Goal: Use online tool/utility: Utilize a website feature to perform a specific function

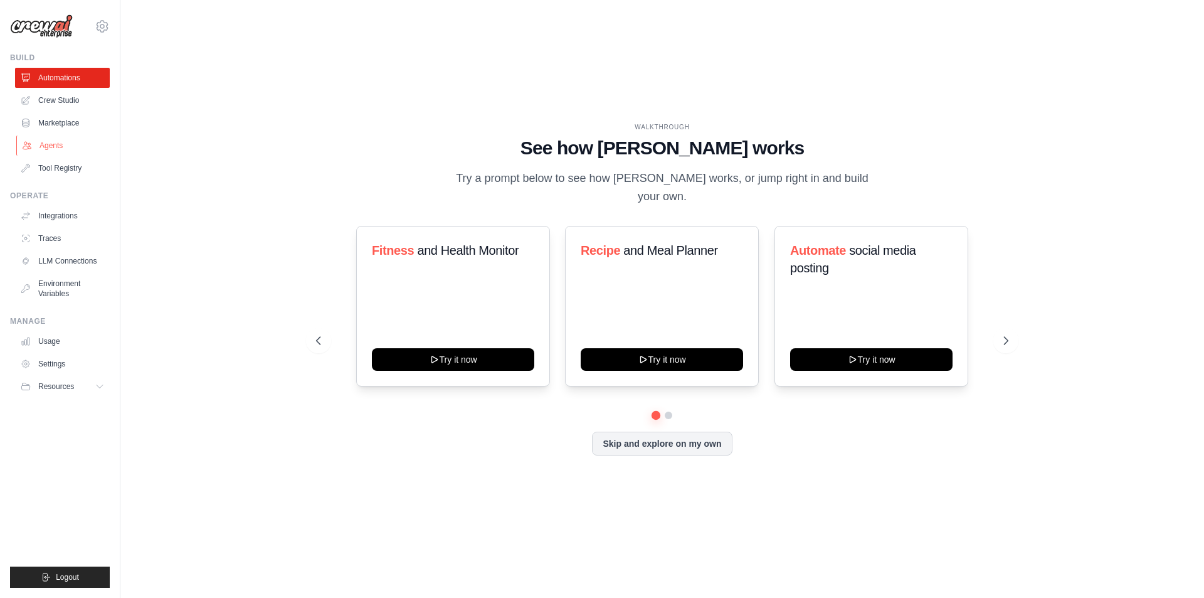
click at [68, 143] on link "Agents" at bounding box center [63, 145] width 95 height 20
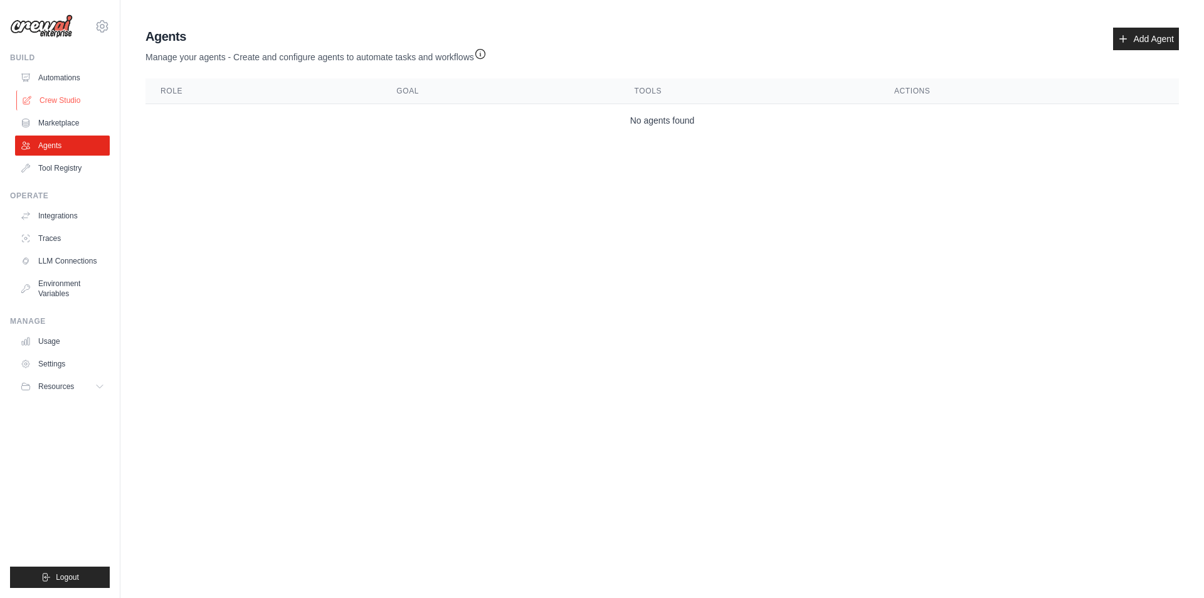
click at [58, 97] on link "Crew Studio" at bounding box center [63, 100] width 95 height 20
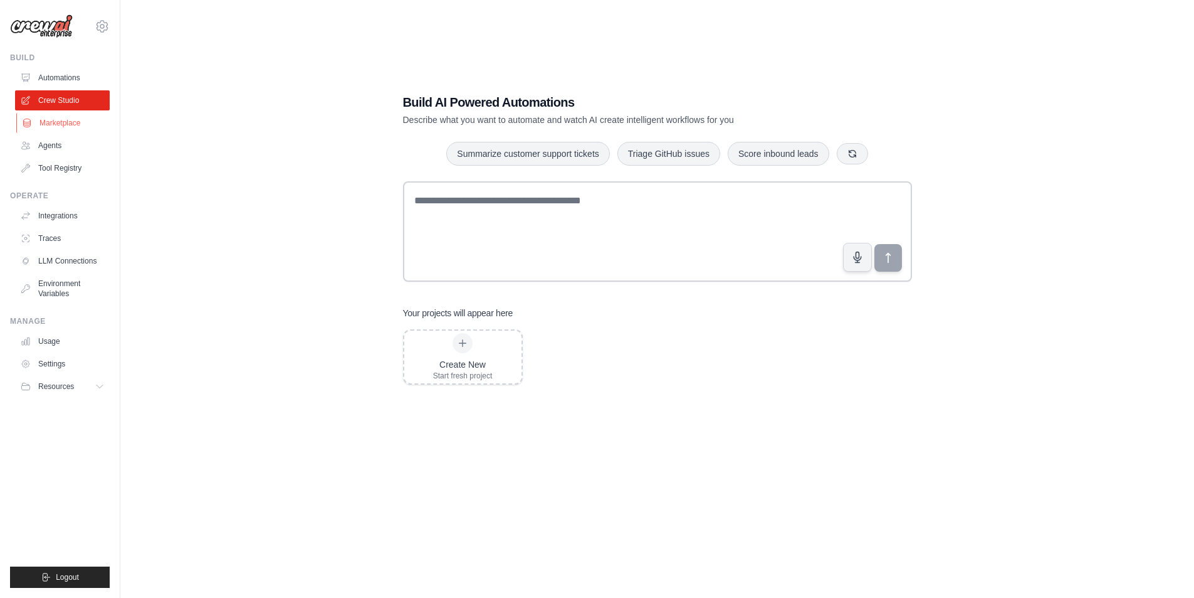
click at [63, 120] on link "Marketplace" at bounding box center [63, 123] width 95 height 20
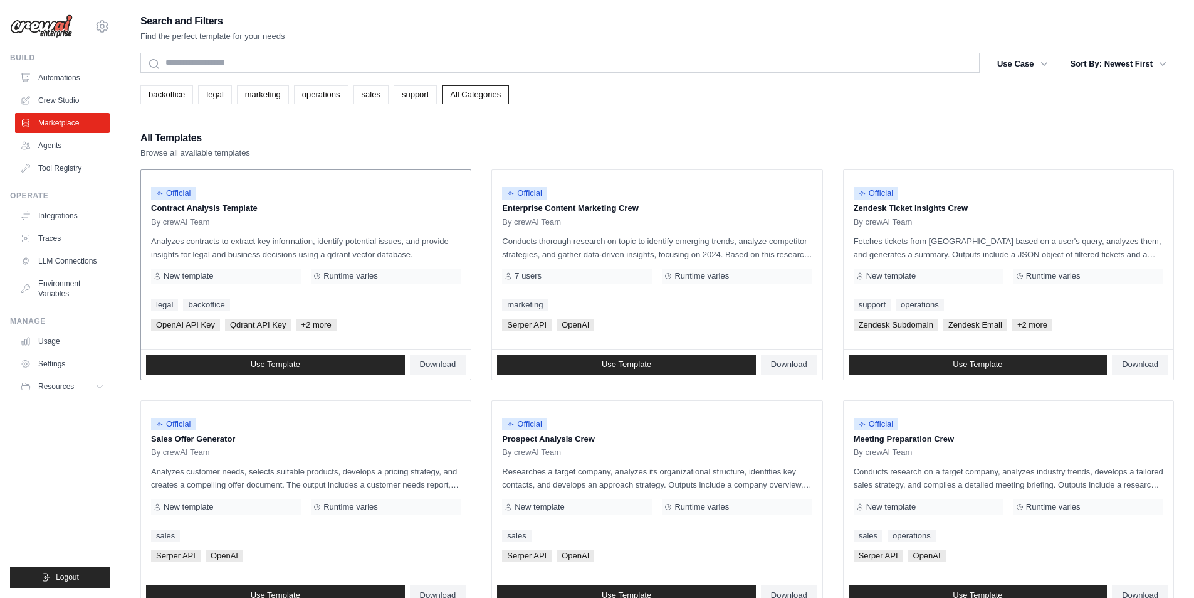
scroll to position [125, 0]
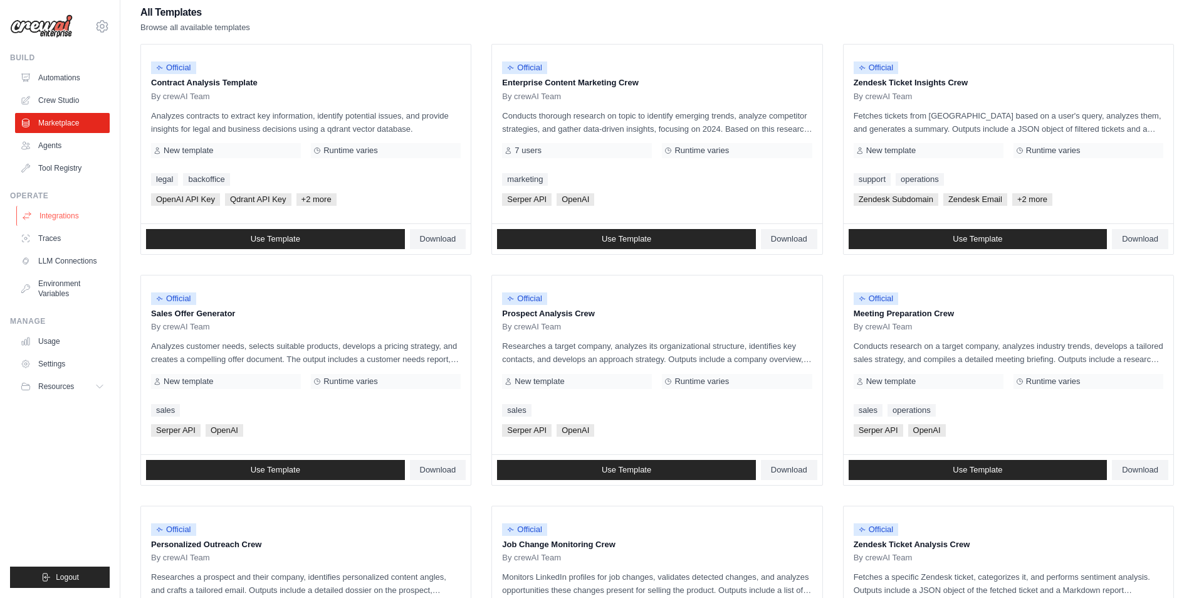
click at [61, 213] on link "Integrations" at bounding box center [63, 216] width 95 height 20
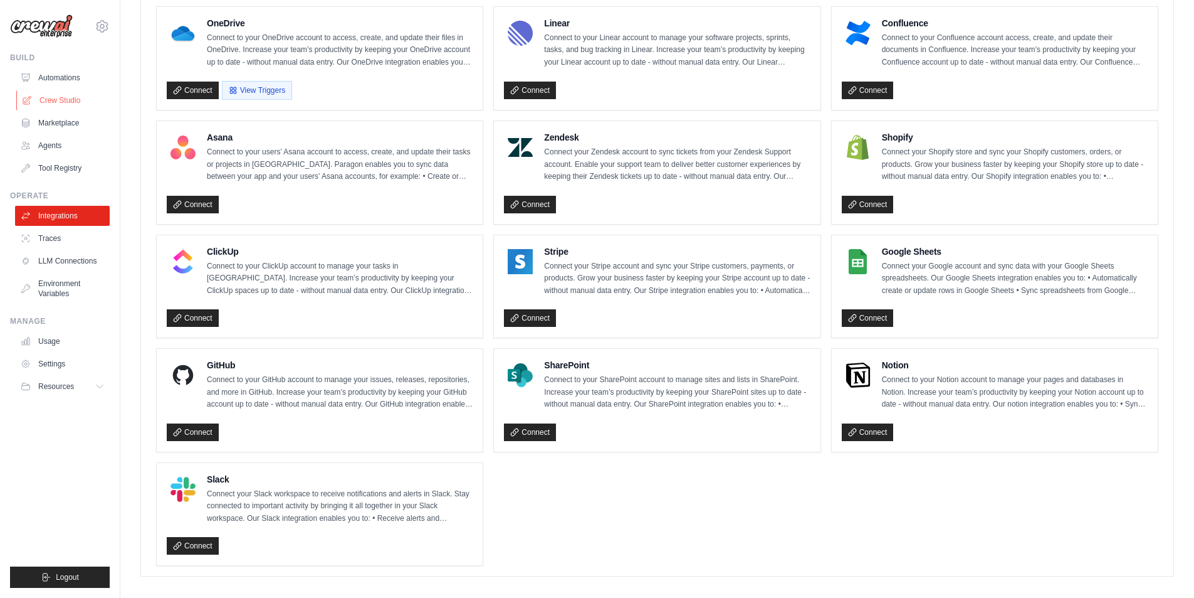
scroll to position [728, 0]
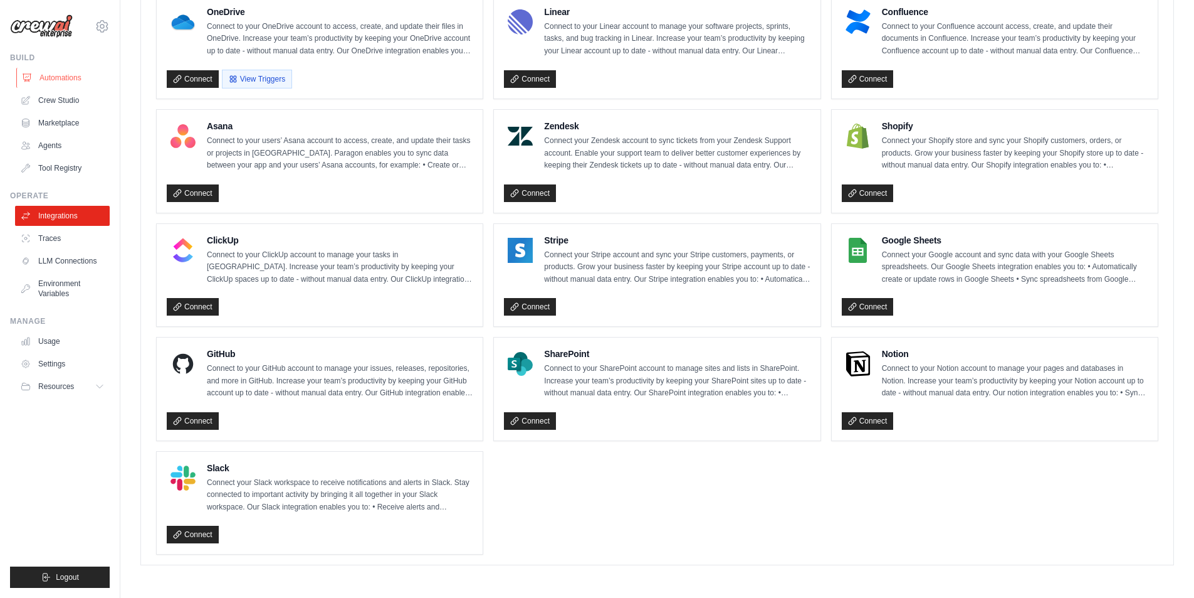
click at [58, 82] on link "Automations" at bounding box center [63, 78] width 95 height 20
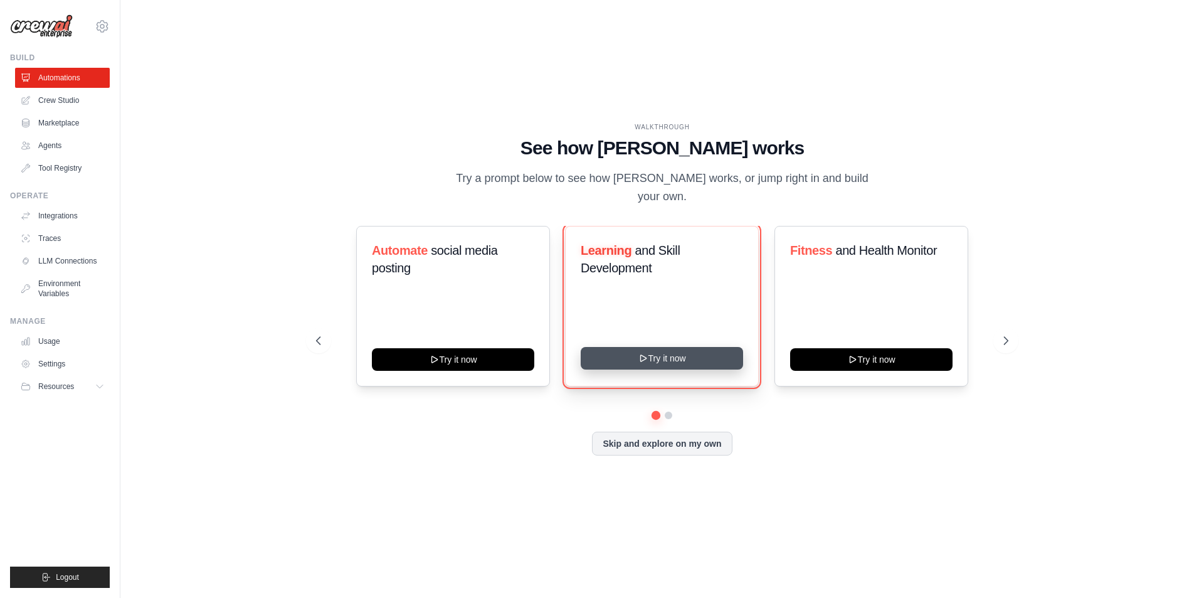
click at [661, 347] on button "Try it now" at bounding box center [662, 358] width 162 height 23
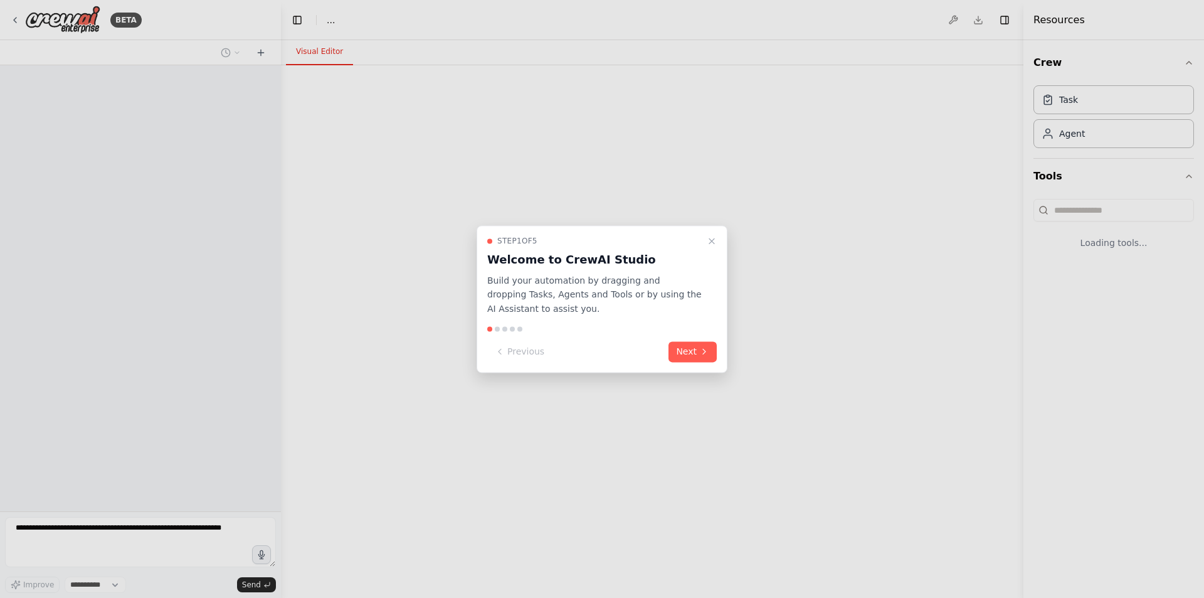
select select "****"
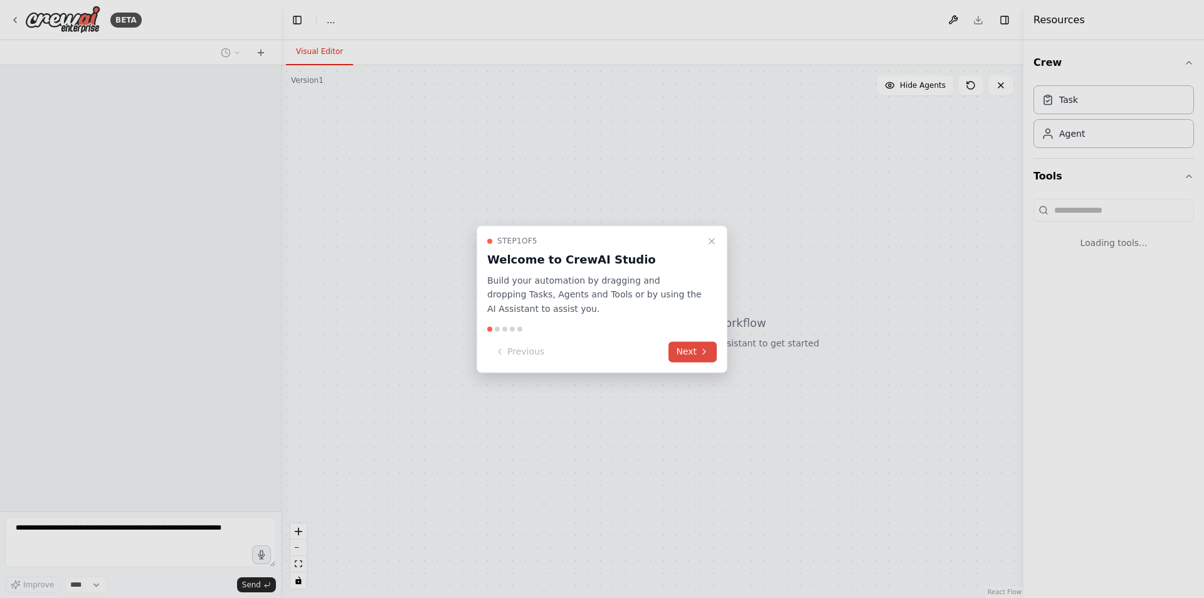
click at [695, 354] on button "Next" at bounding box center [692, 351] width 48 height 21
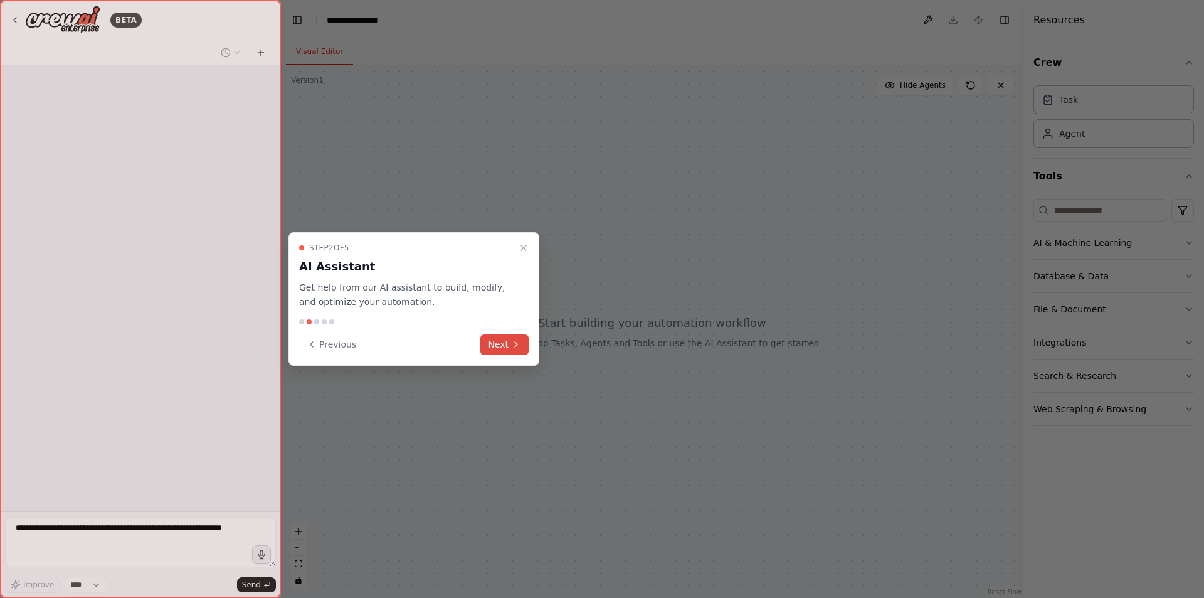
click at [494, 342] on button "Next" at bounding box center [504, 344] width 48 height 21
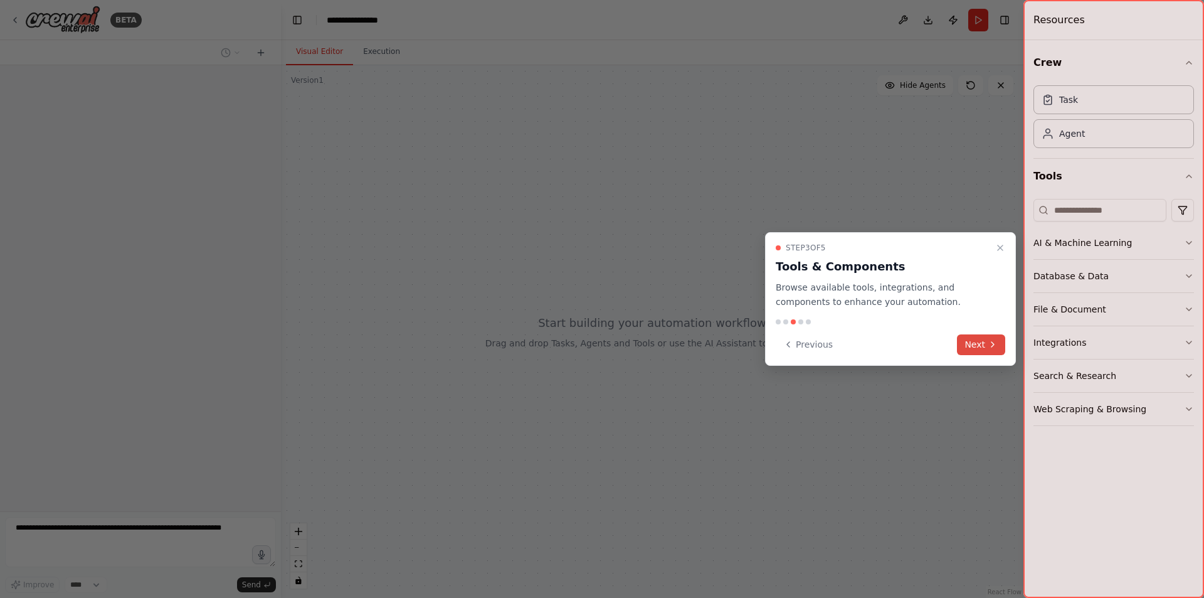
click at [979, 342] on button "Next" at bounding box center [981, 344] width 48 height 21
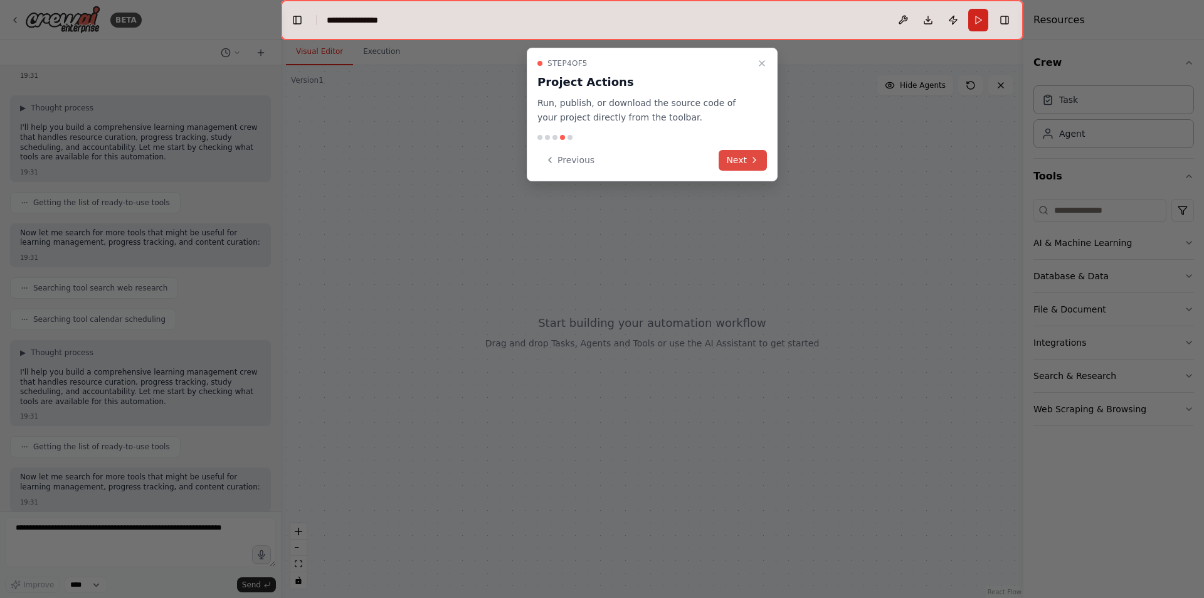
scroll to position [117, 0]
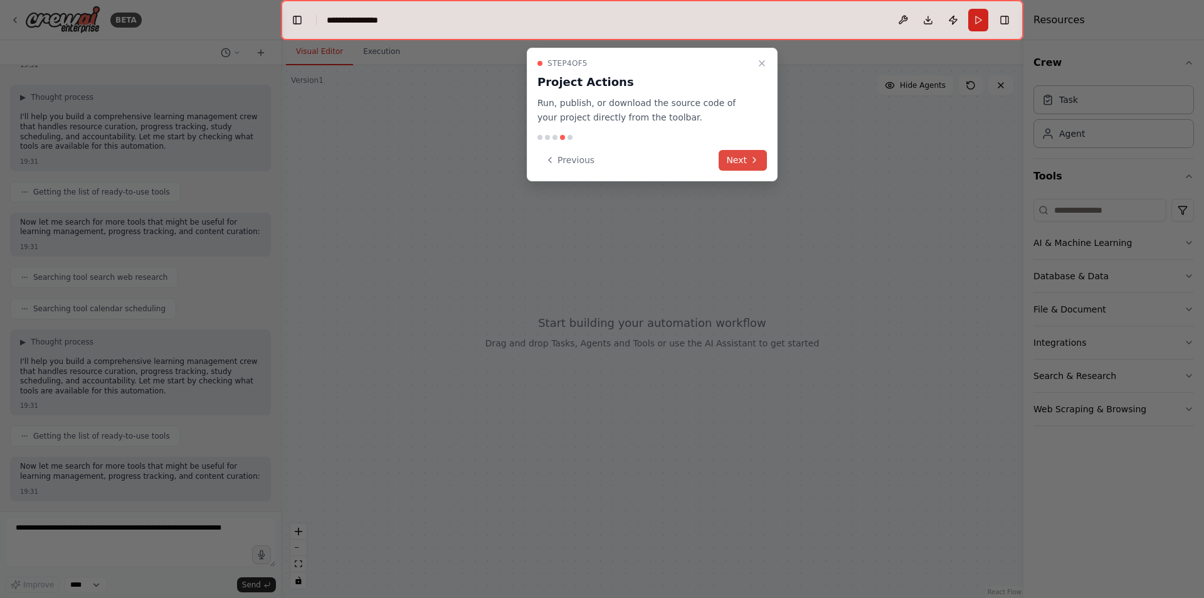
click at [754, 166] on button "Next" at bounding box center [743, 160] width 48 height 21
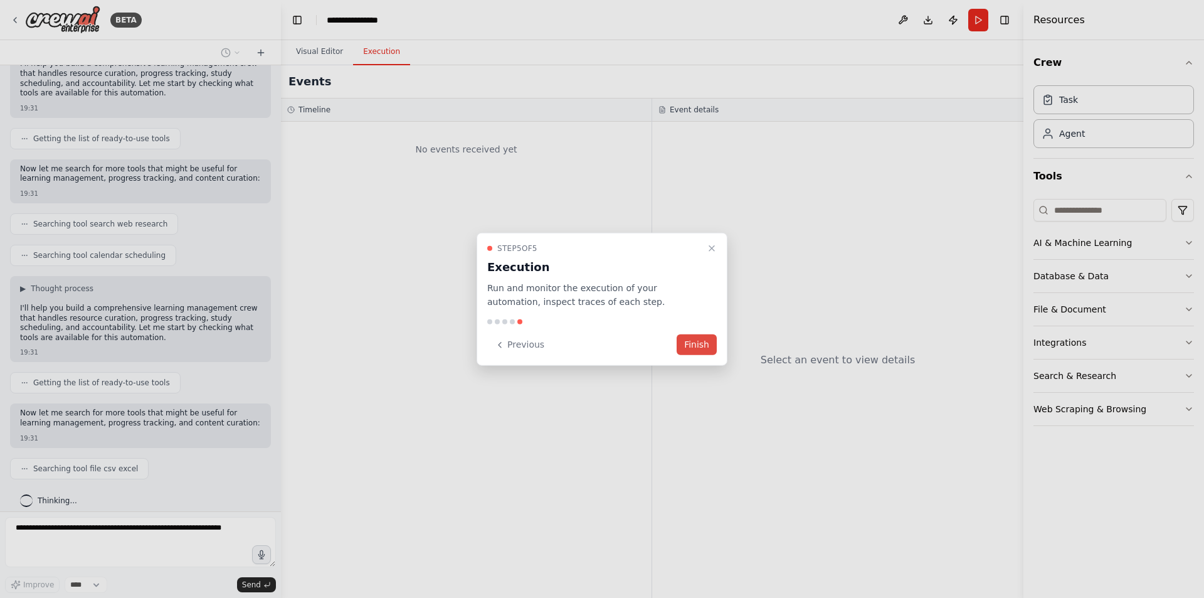
click at [693, 353] on button "Finish" at bounding box center [697, 344] width 40 height 21
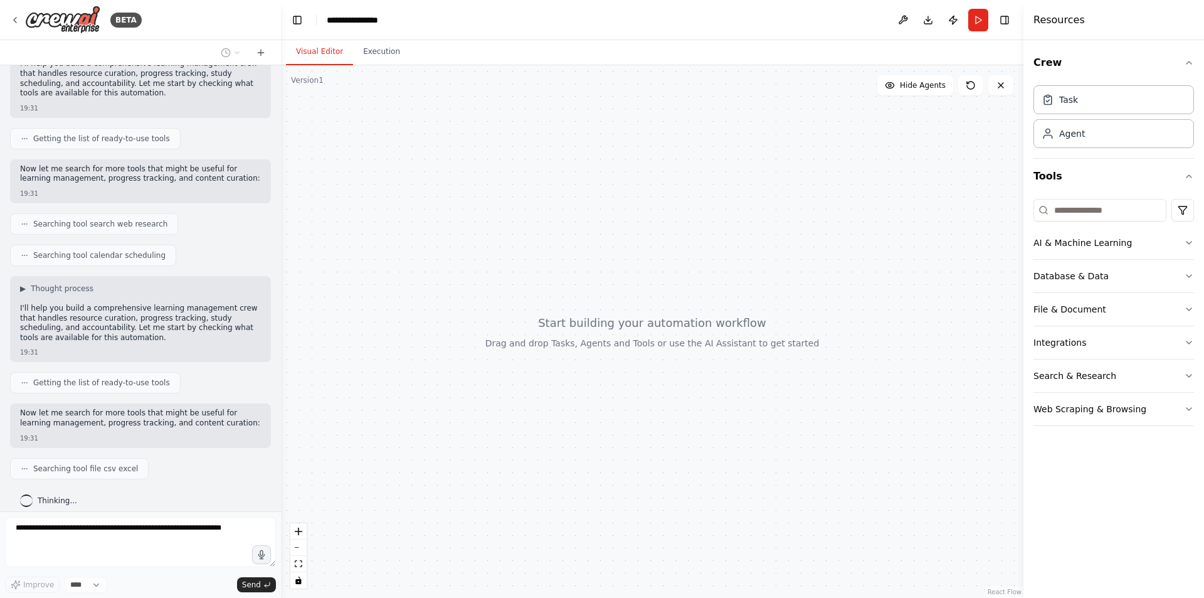
click at [369, 80] on div at bounding box center [652, 331] width 742 height 532
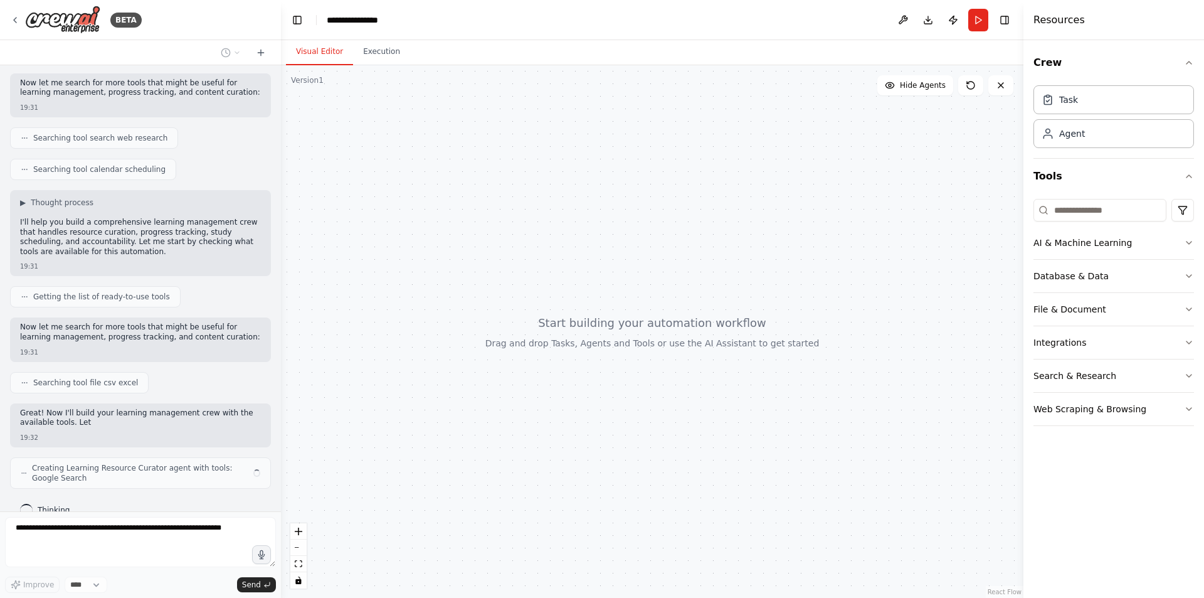
scroll to position [213, 0]
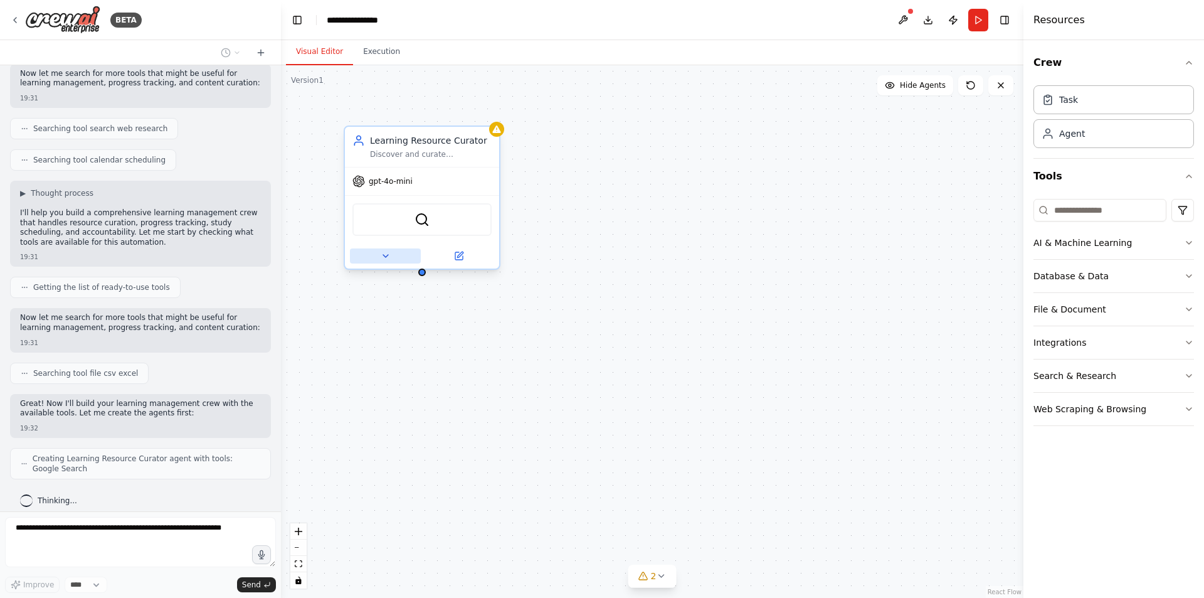
click at [396, 252] on button at bounding box center [385, 255] width 71 height 15
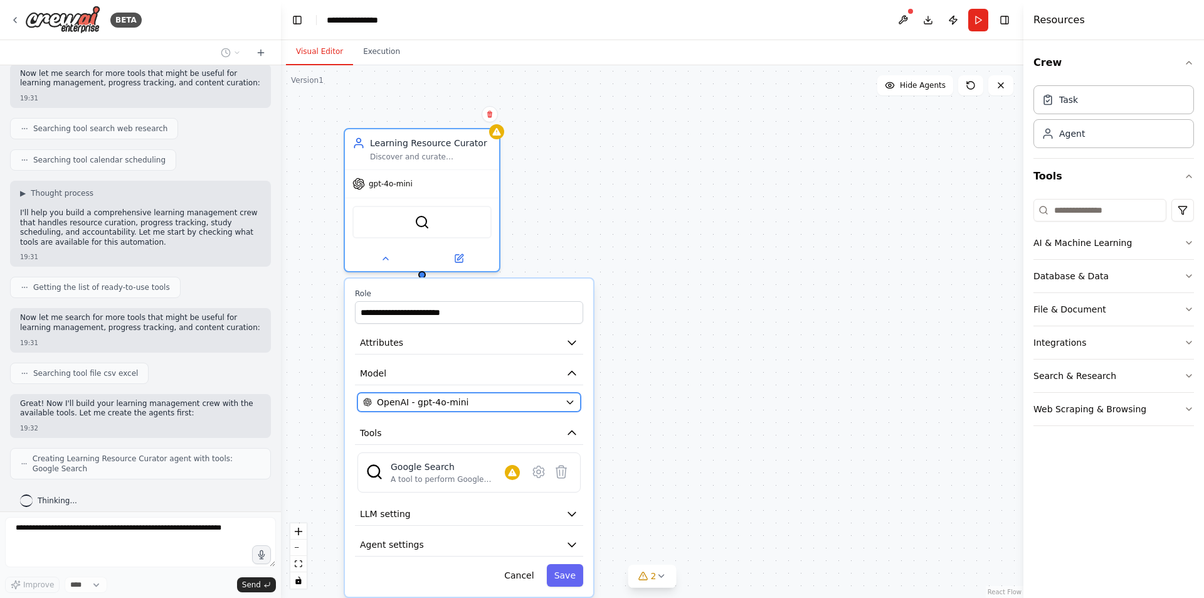
click at [445, 399] on span "OpenAI - gpt-4o-mini" at bounding box center [423, 402] width 92 height 13
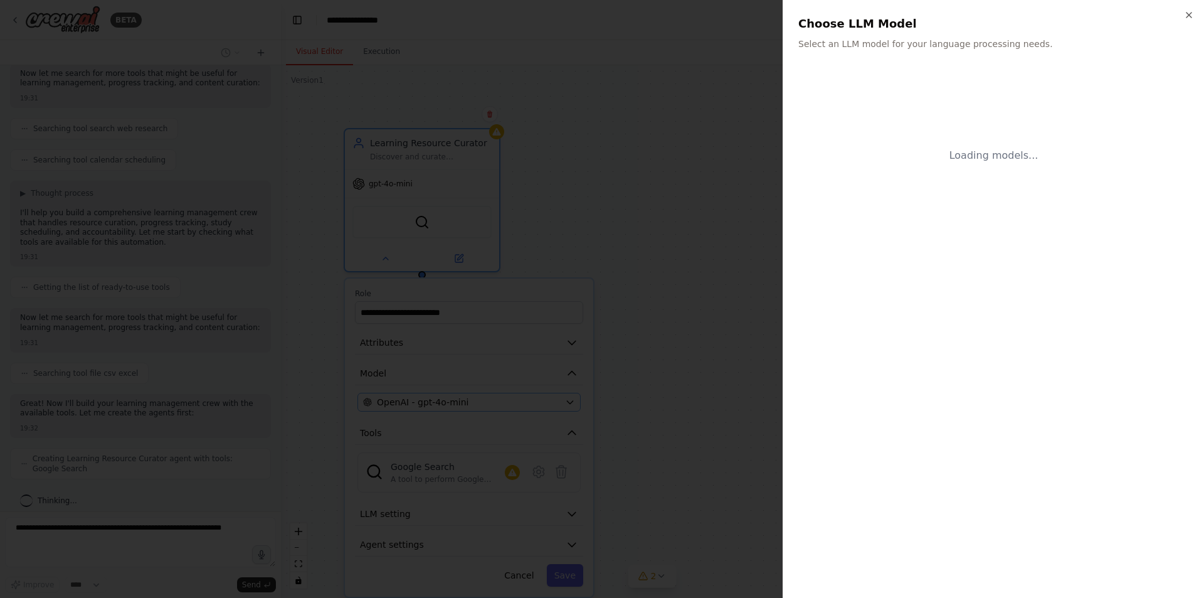
scroll to position [254, 0]
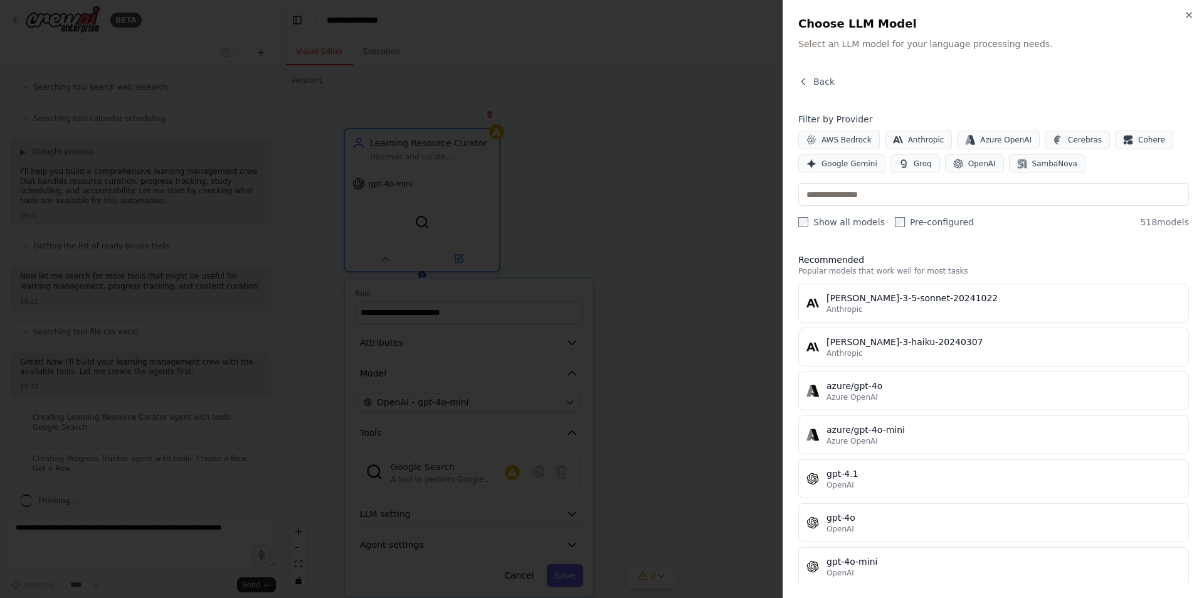
click at [445, 399] on div at bounding box center [602, 299] width 1204 height 598
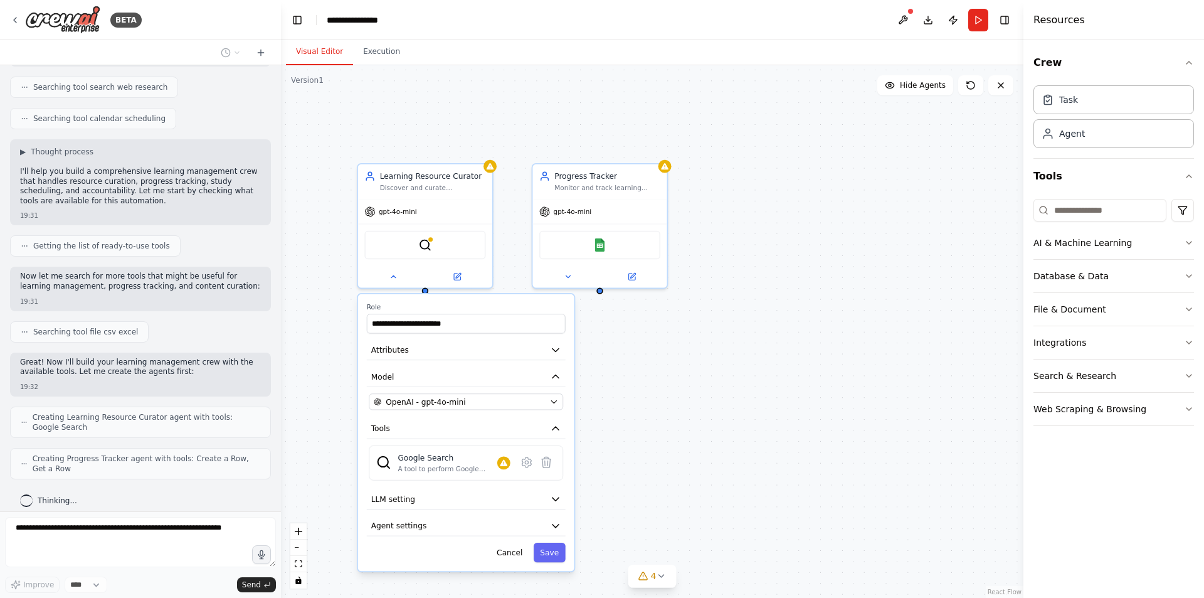
click at [514, 250] on div "**********" at bounding box center [652, 331] width 742 height 532
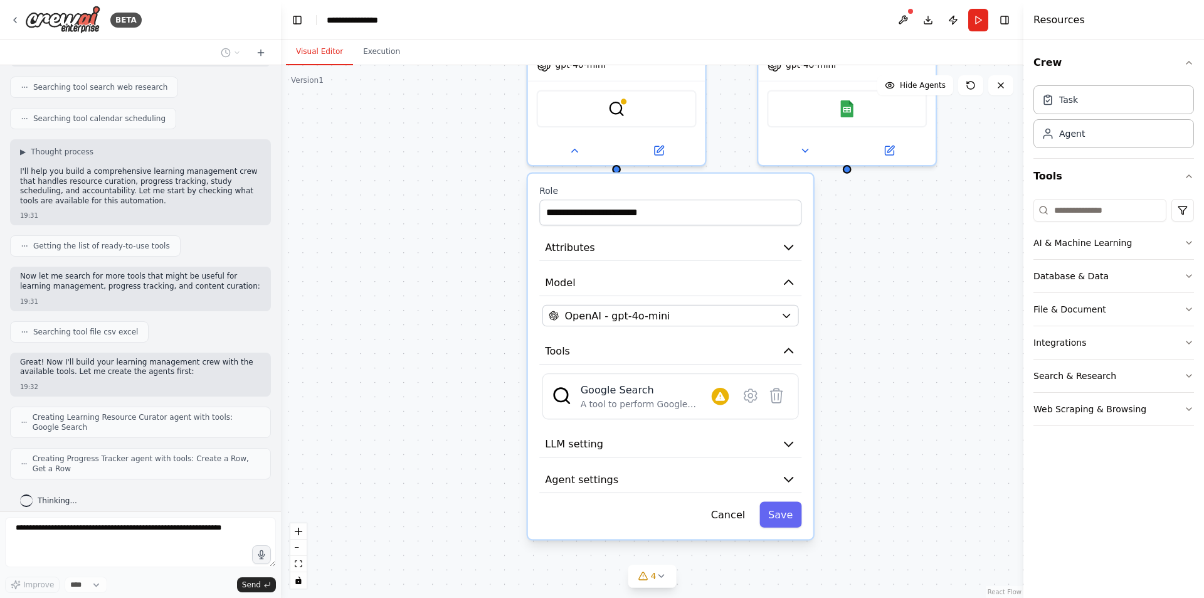
click at [901, 16] on button at bounding box center [903, 20] width 20 height 23
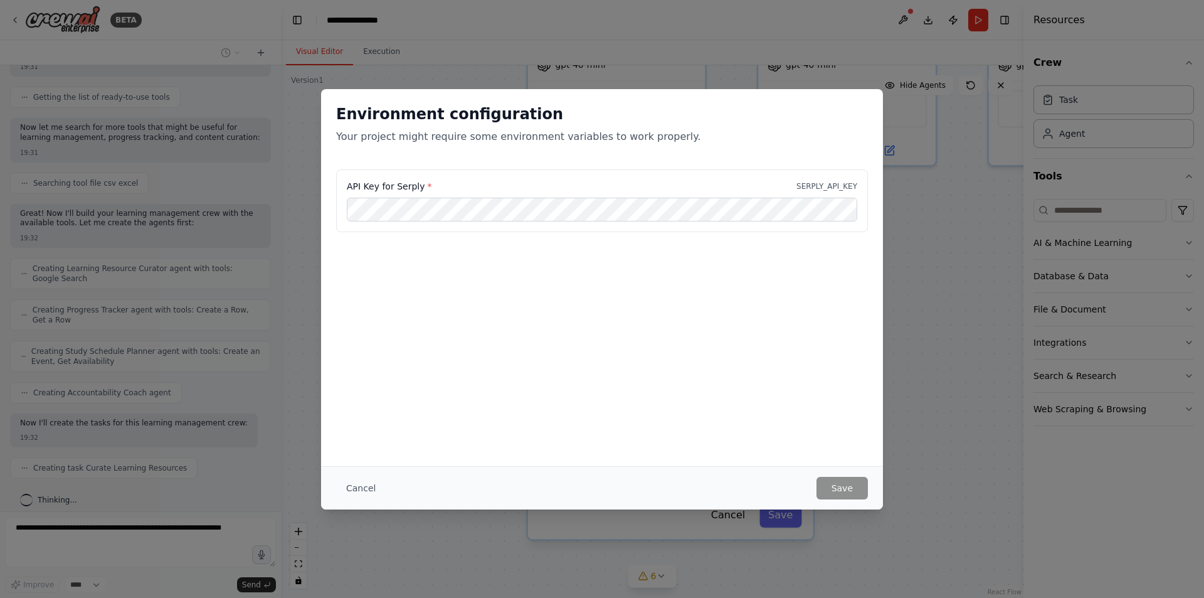
scroll to position [434, 0]
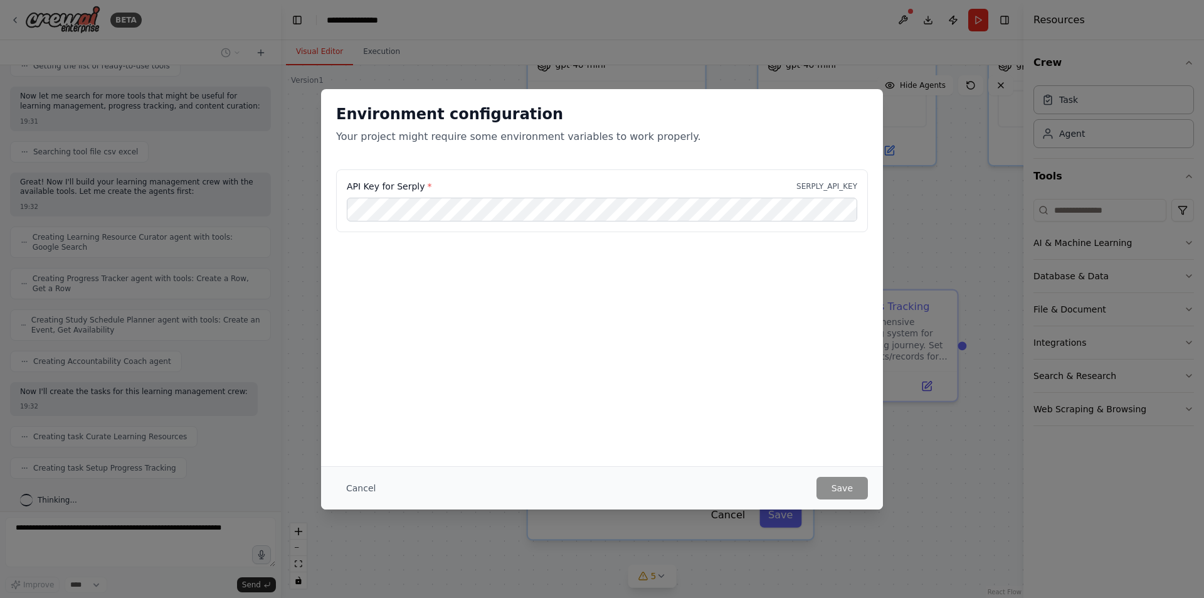
click at [956, 182] on div "Environment configuration Your project might require some environment variables…" at bounding box center [602, 299] width 1204 height 598
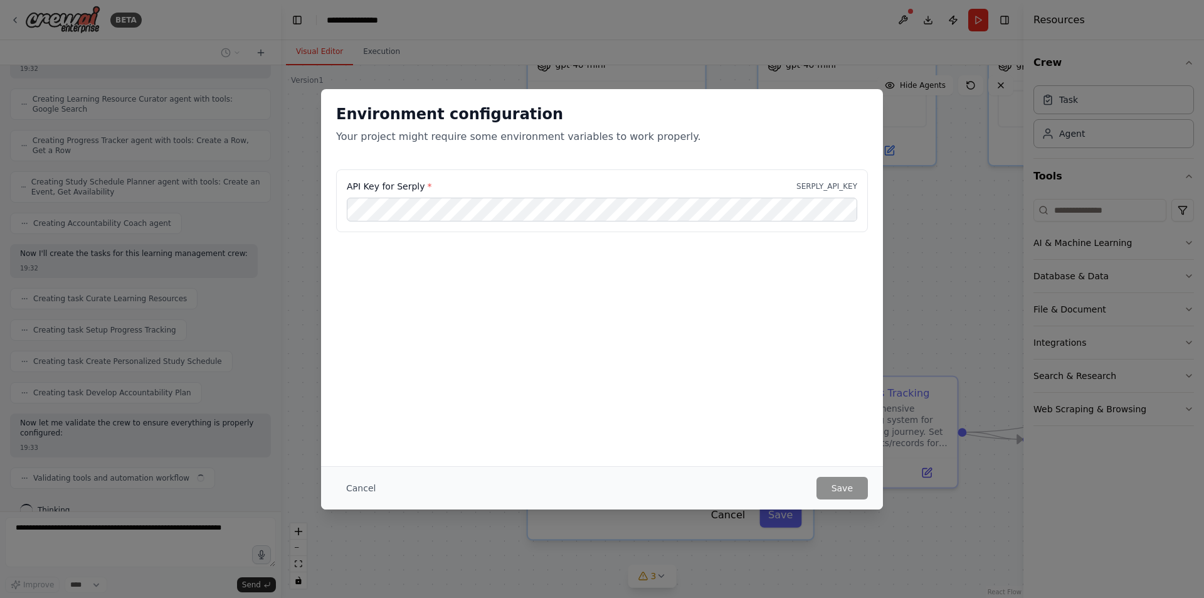
scroll to position [582, 0]
click at [419, 240] on div "API Key for Serply * SERPLY_API_KEY" at bounding box center [602, 208] width 562 height 78
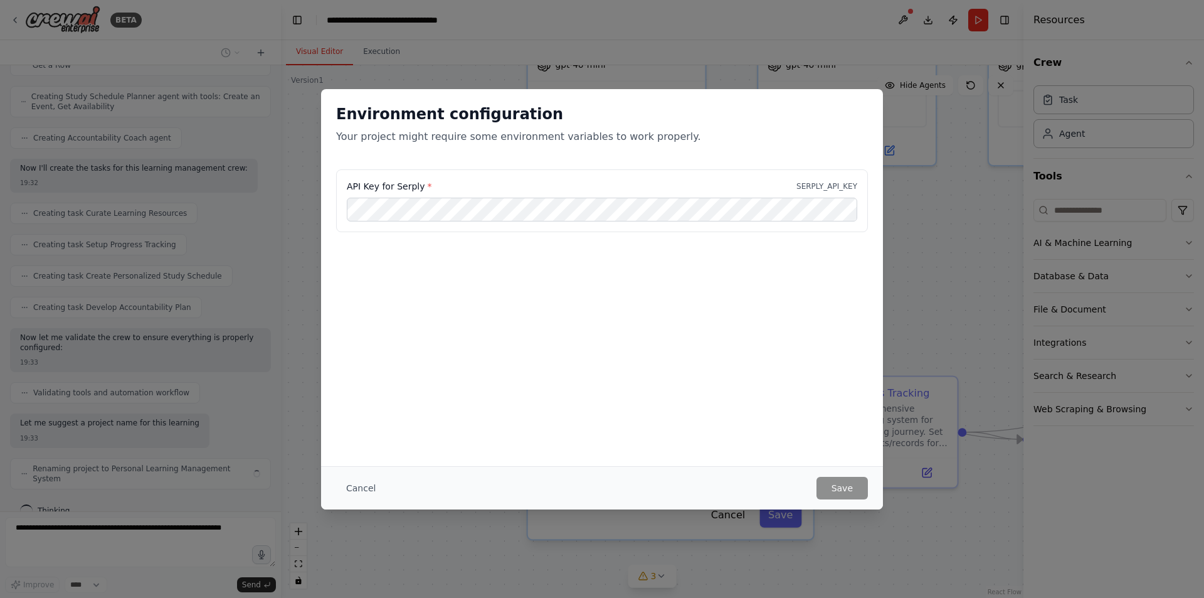
scroll to position [667, 0]
click at [358, 480] on button "Cancel" at bounding box center [361, 488] width 50 height 23
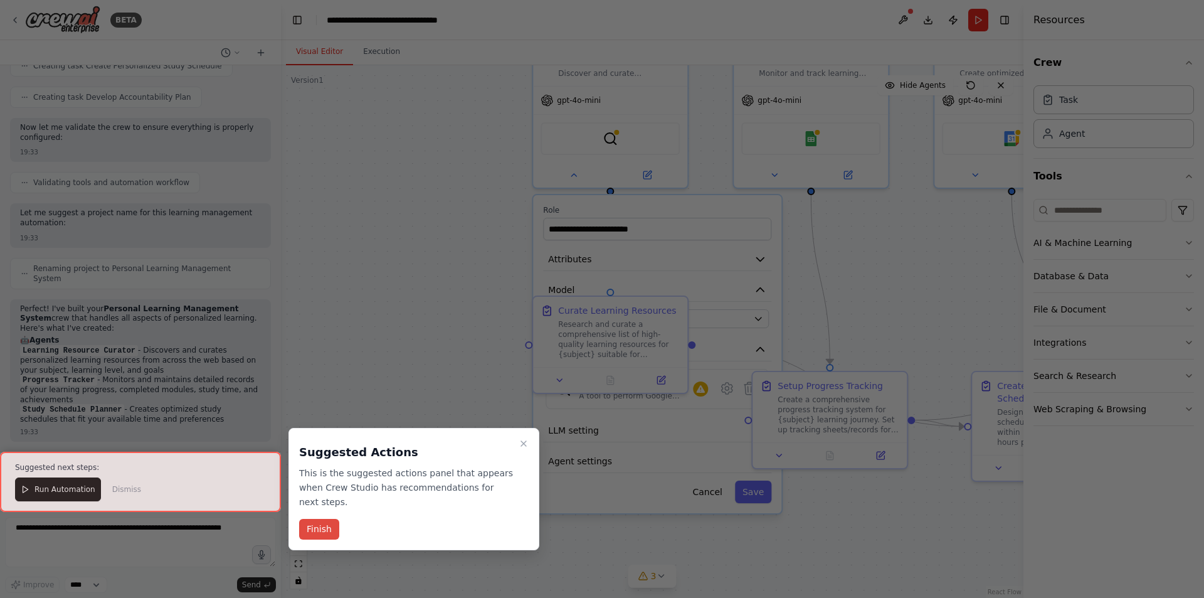
click at [315, 519] on button "Finish" at bounding box center [319, 529] width 40 height 21
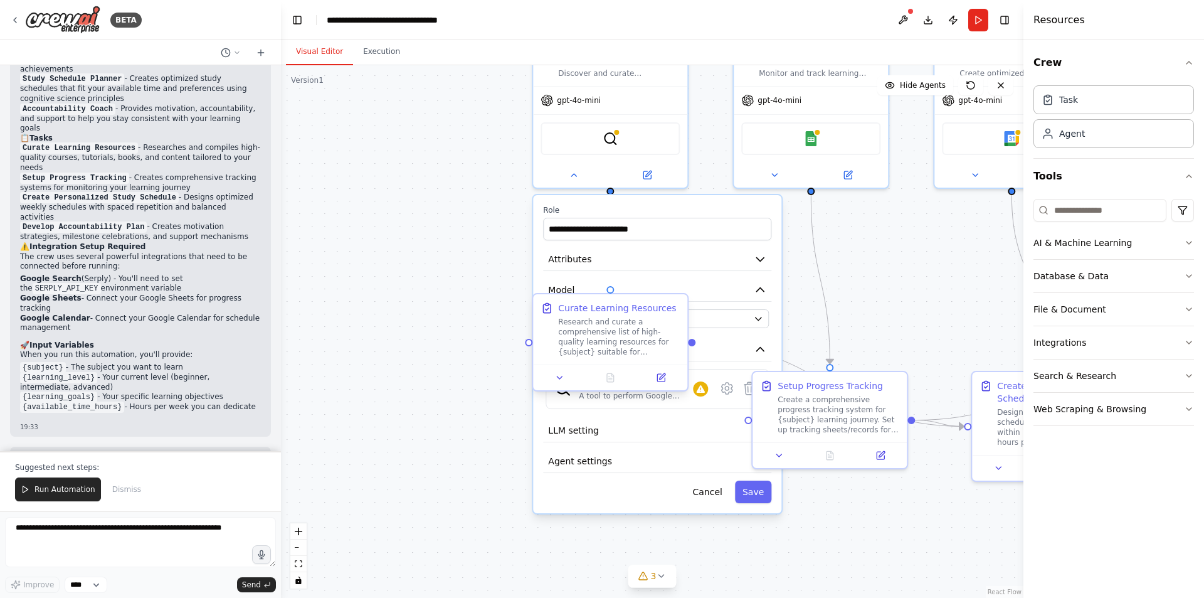
scroll to position [1218, 0]
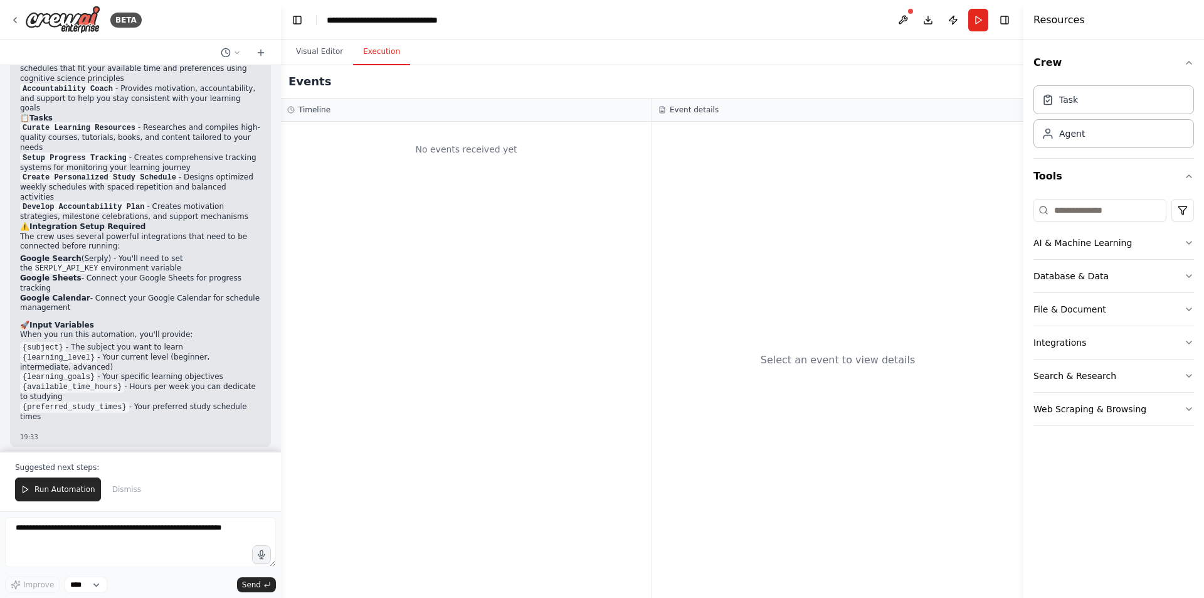
click at [379, 59] on button "Execution" at bounding box center [381, 52] width 57 height 26
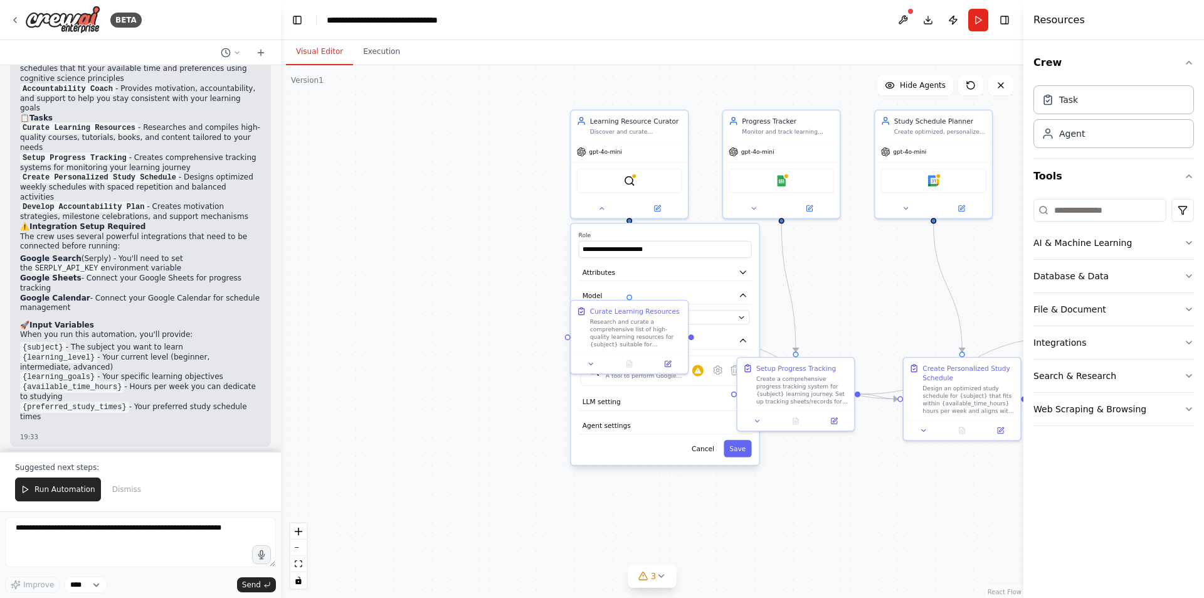
click at [332, 53] on button "Visual Editor" at bounding box center [319, 52] width 67 height 26
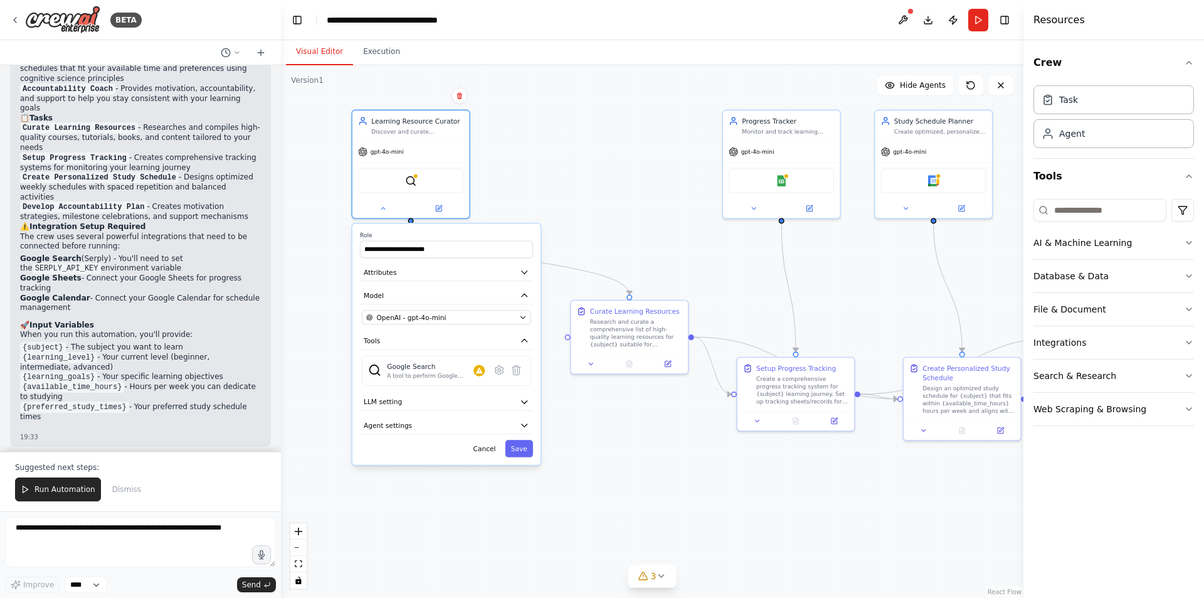
drag, startPoint x: 651, startPoint y: 228, endPoint x: 434, endPoint y: 232, distance: 217.6
click at [434, 232] on div "**********" at bounding box center [446, 343] width 188 height 241
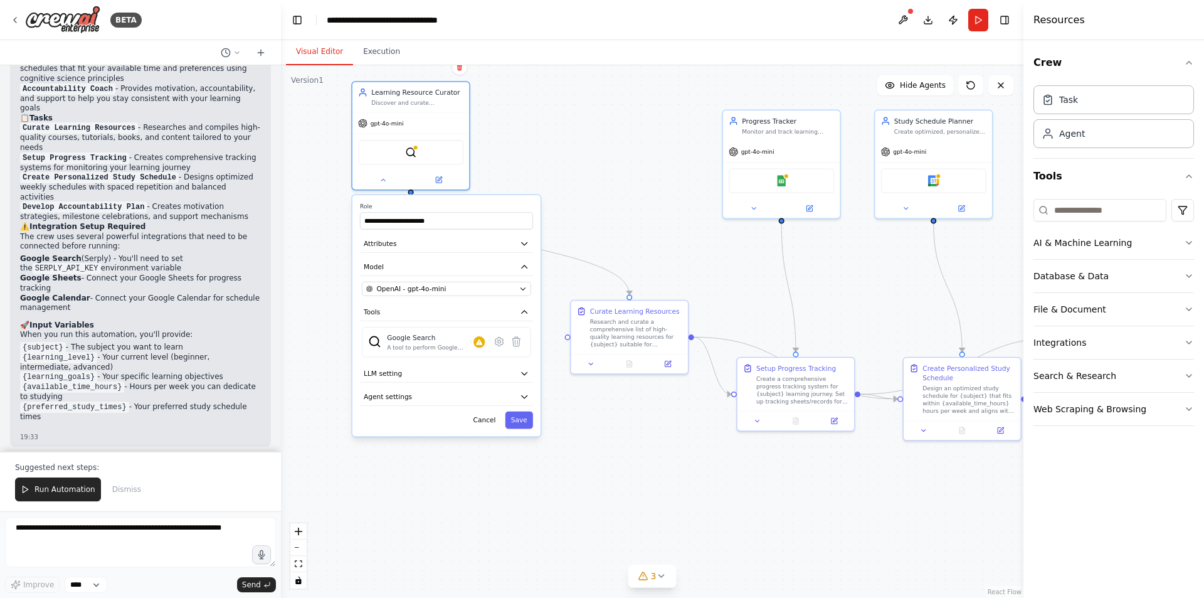
drag, startPoint x: 453, startPoint y: 233, endPoint x: 457, endPoint y: 204, distance: 28.6
click at [457, 204] on label "Role" at bounding box center [446, 207] width 173 height 8
click at [472, 287] on div "OpenAI - gpt-4o-mini" at bounding box center [440, 288] width 149 height 9
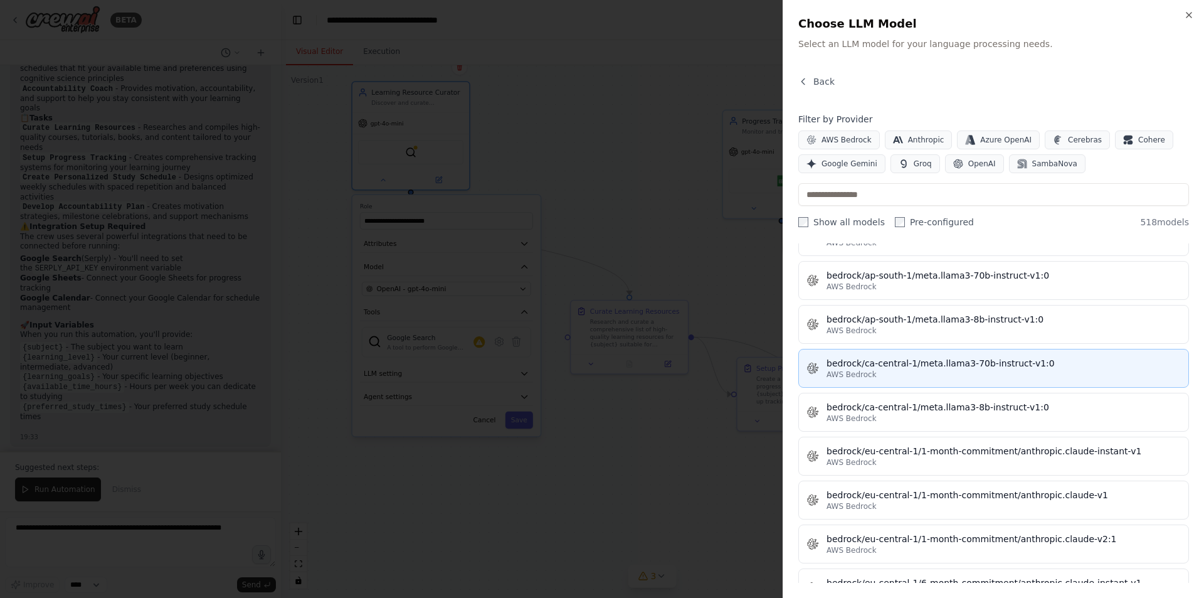
scroll to position [2195, 0]
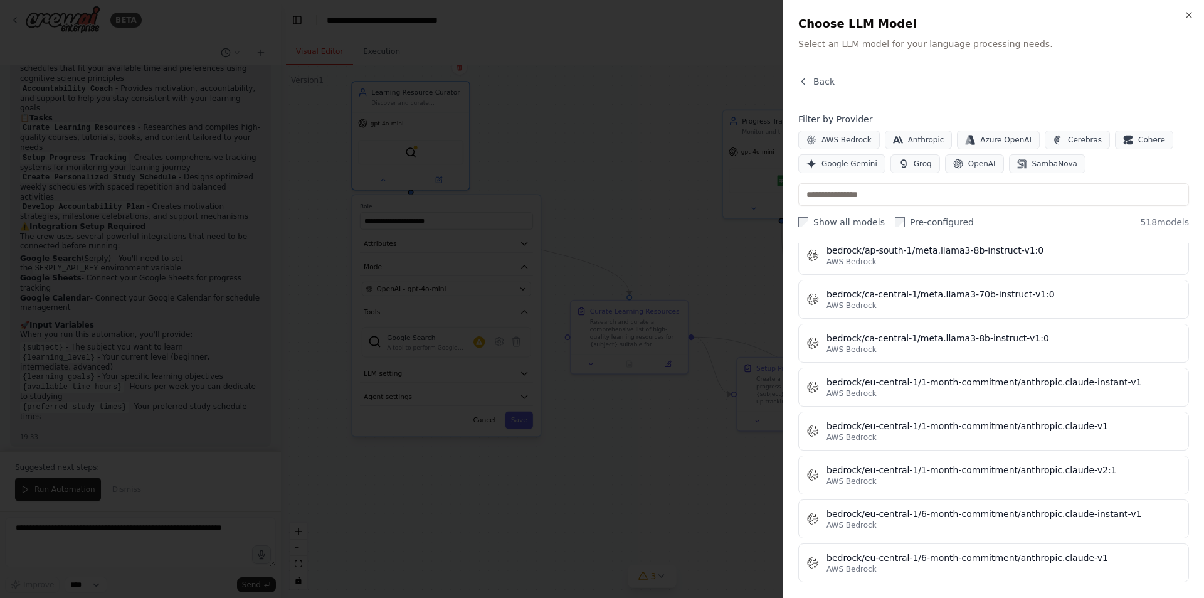
click at [608, 448] on div at bounding box center [602, 299] width 1204 height 598
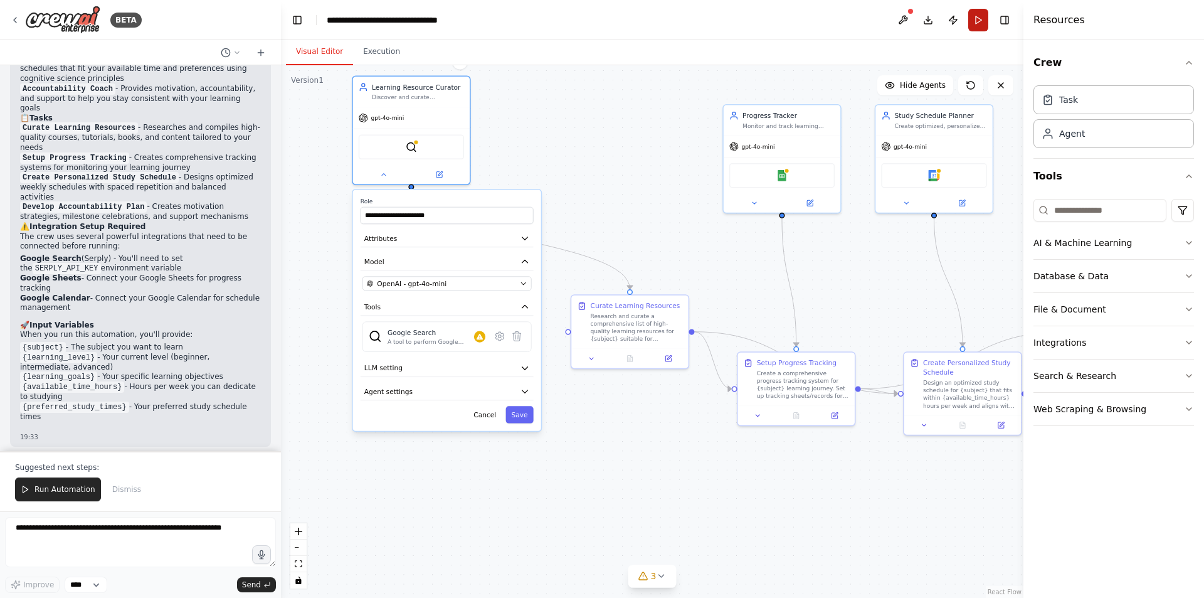
click at [974, 15] on button "Run" at bounding box center [978, 20] width 20 height 23
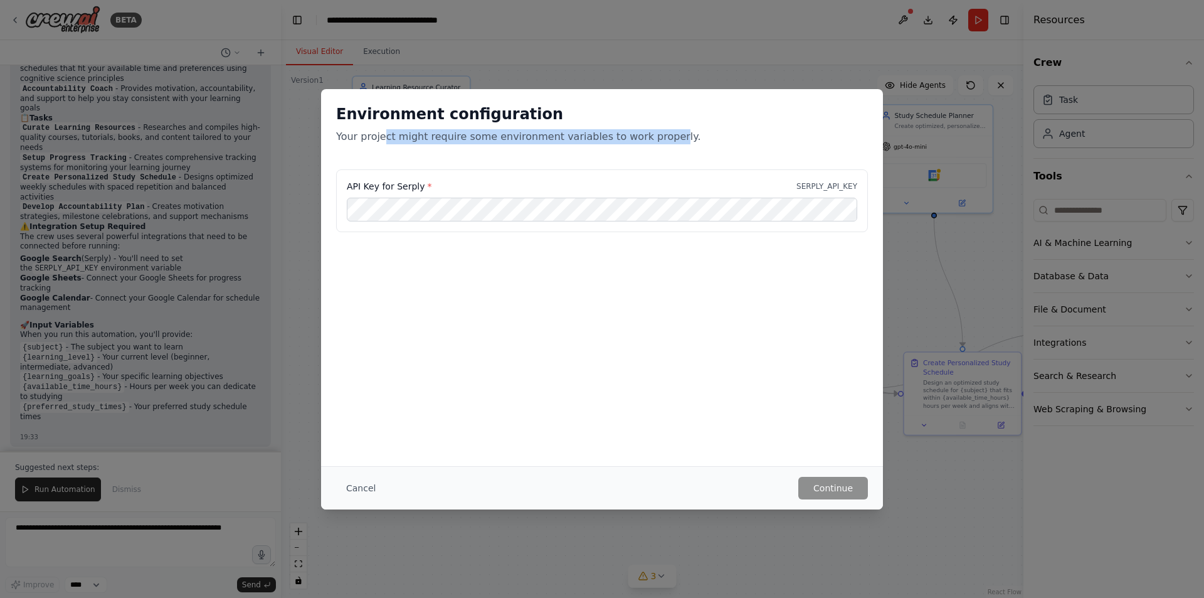
drag, startPoint x: 431, startPoint y: 140, endPoint x: 657, endPoint y: 136, distance: 226.4
click at [653, 132] on p "Your project might require some environment variables to work properly." at bounding box center [602, 136] width 532 height 15
click at [836, 190] on p "SERPLY_API_KEY" at bounding box center [826, 186] width 61 height 10
click at [782, 80] on div "Environment configuration Your project might require some environment variables…" at bounding box center [602, 299] width 1204 height 598
drag, startPoint x: 798, startPoint y: 66, endPoint x: 815, endPoint y: 98, distance: 36.2
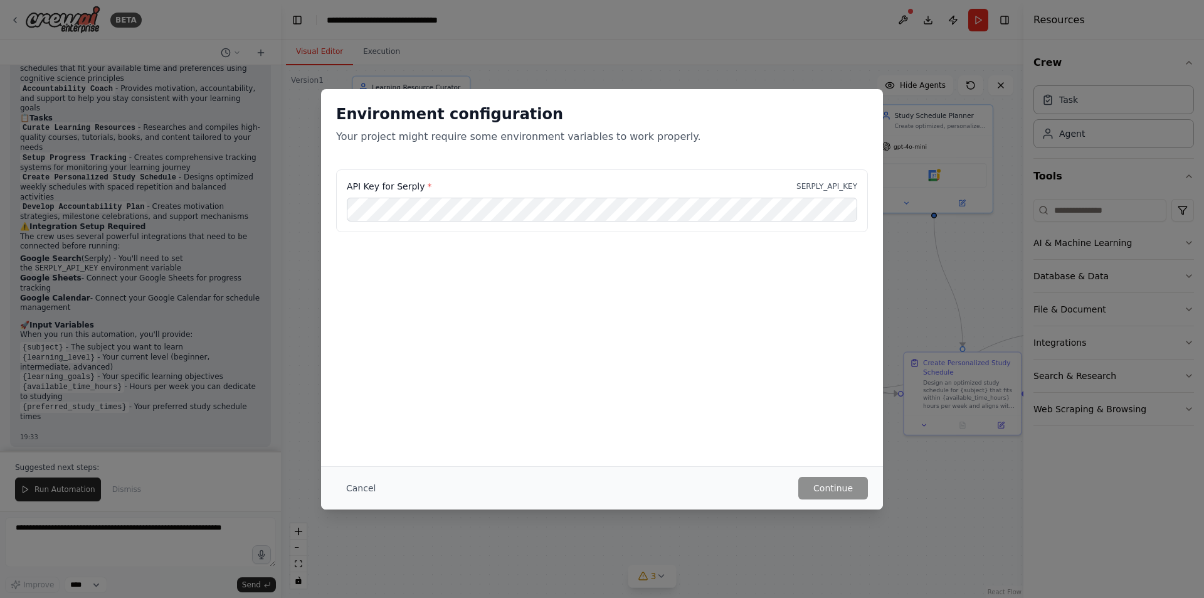
click at [799, 70] on div "Environment configuration Your project might require some environment variables…" at bounding box center [602, 299] width 1204 height 598
click at [867, 93] on div "Environment configuration Your project might require some environment variables…" at bounding box center [602, 129] width 562 height 80
click at [357, 482] on button "Cancel" at bounding box center [361, 488] width 50 height 23
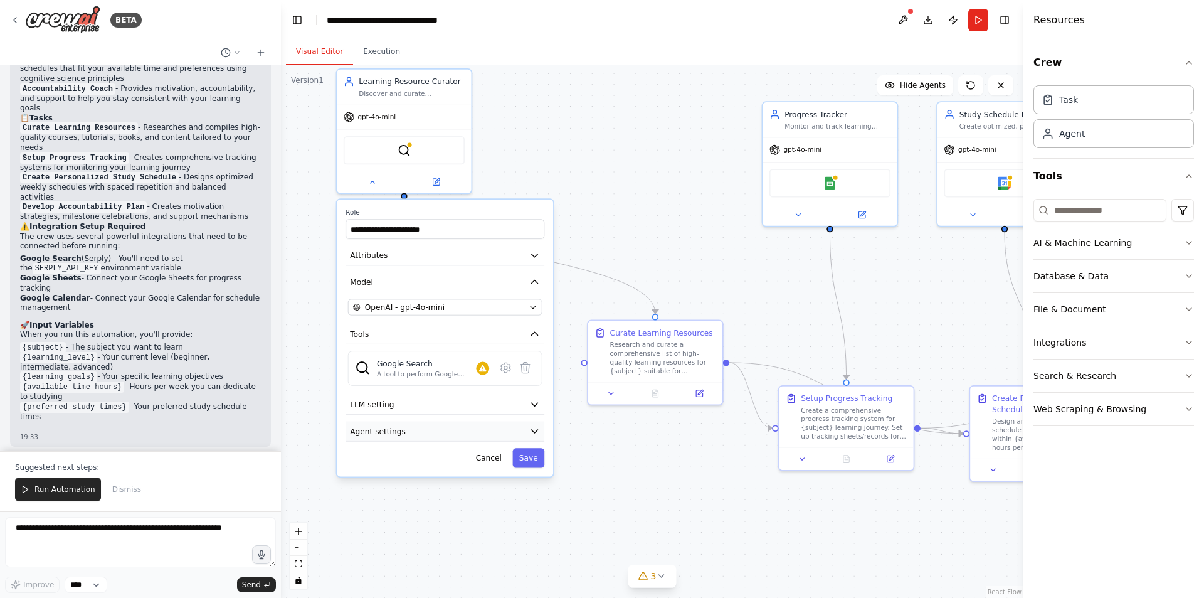
click at [435, 434] on button "Agent settings" at bounding box center [444, 431] width 199 height 20
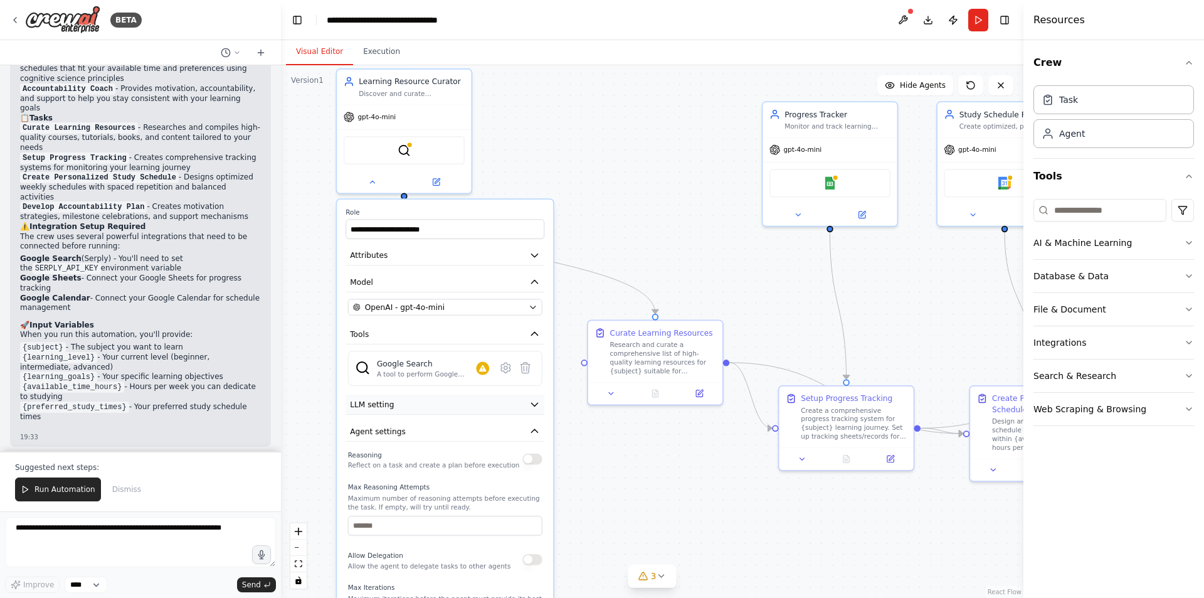
click at [441, 408] on button "LLM setting" at bounding box center [444, 404] width 199 height 20
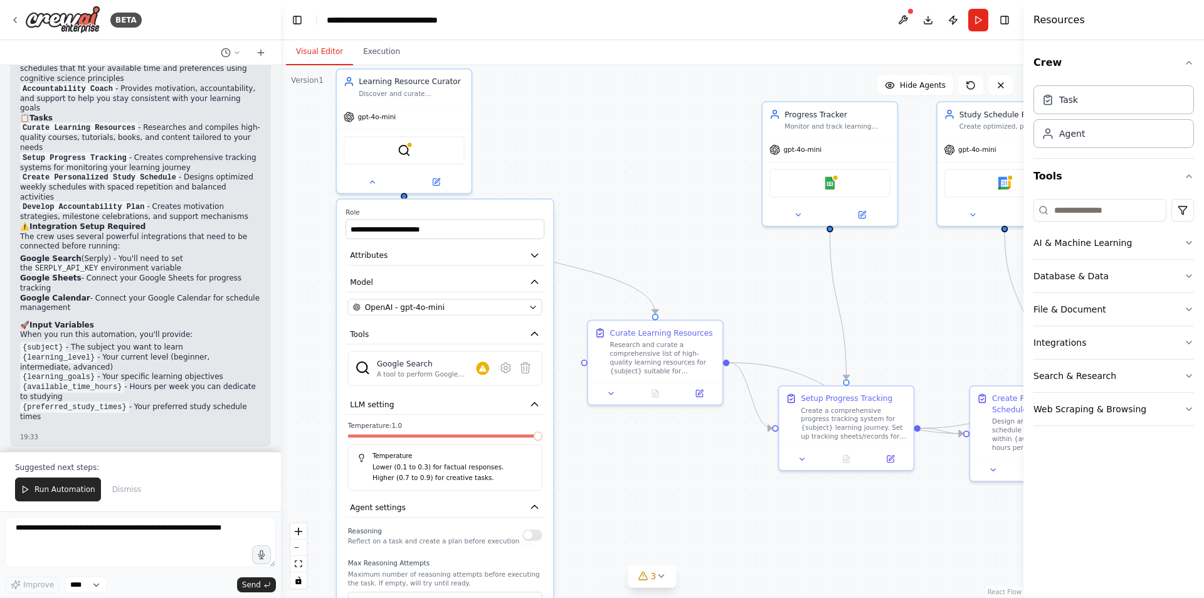
click at [542, 438] on span at bounding box center [538, 435] width 9 height 9
click at [430, 226] on input "**********" at bounding box center [444, 228] width 199 height 19
click at [722, 169] on div ".deletable-edge-delete-btn { width: 20px; height: 20px; border: 0px solid #ffff…" at bounding box center [652, 331] width 742 height 532
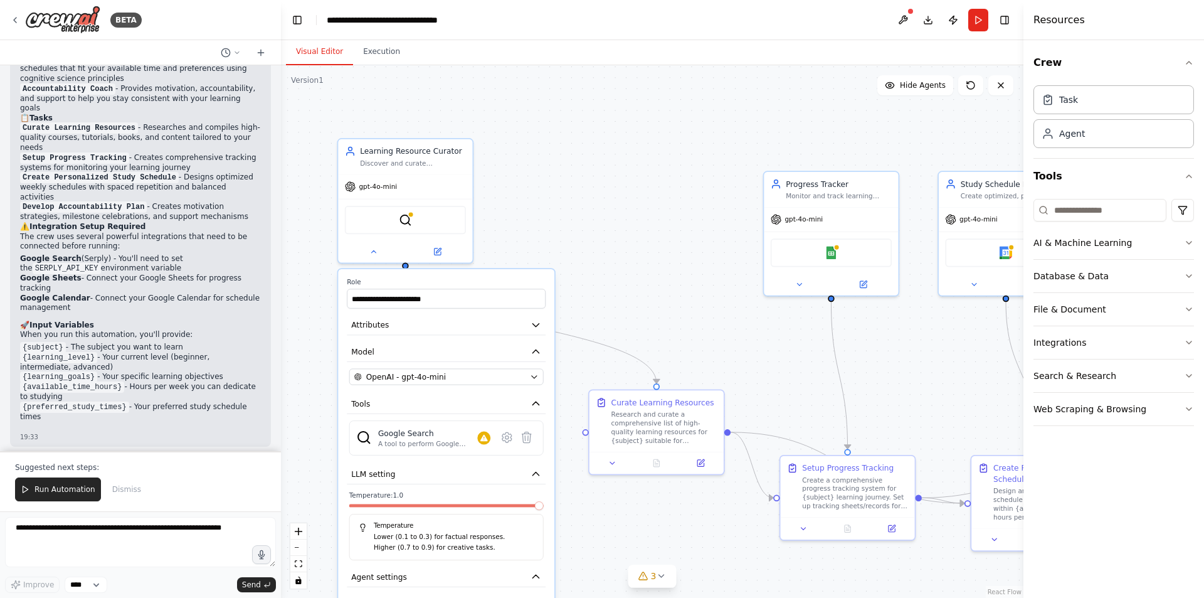
drag, startPoint x: 885, startPoint y: 280, endPoint x: 885, endPoint y: 350, distance: 69.6
click at [885, 350] on div ".deletable-edge-delete-btn { width: 20px; height: 20px; border: 0px solid #ffff…" at bounding box center [652, 331] width 742 height 532
click at [967, 86] on icon at bounding box center [971, 86] width 8 height 8
click at [378, 66] on div ".deletable-edge-delete-btn { width: 20px; height: 20px; border: 0px solid #ffff…" at bounding box center [652, 331] width 742 height 532
click at [46, 489] on span "Run Automation" at bounding box center [64, 489] width 61 height 10
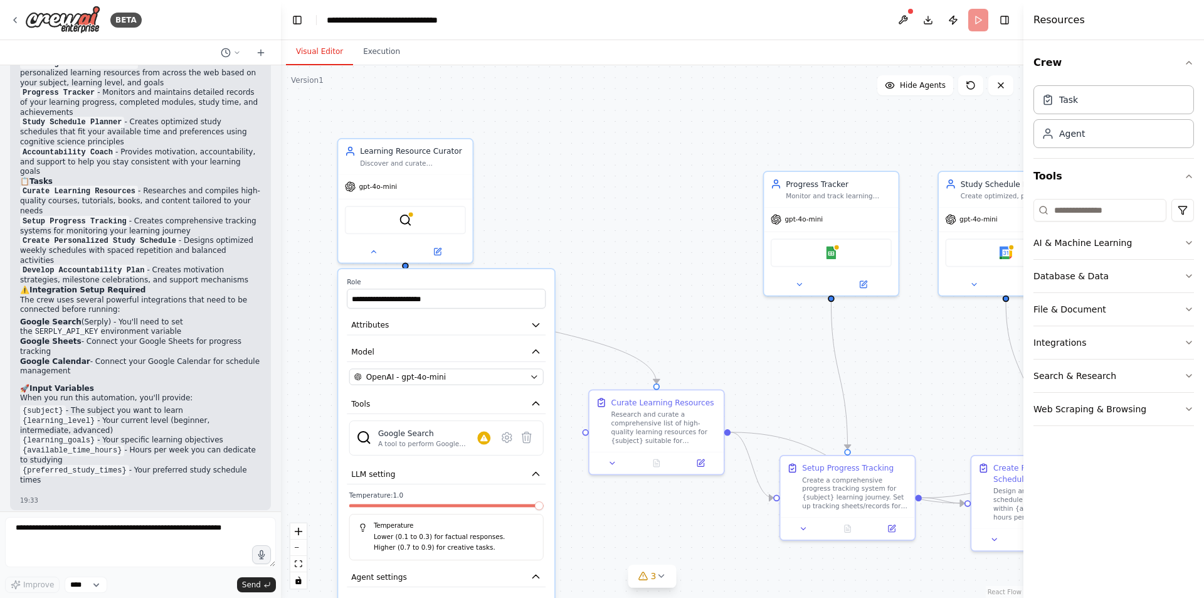
scroll to position [1157, 0]
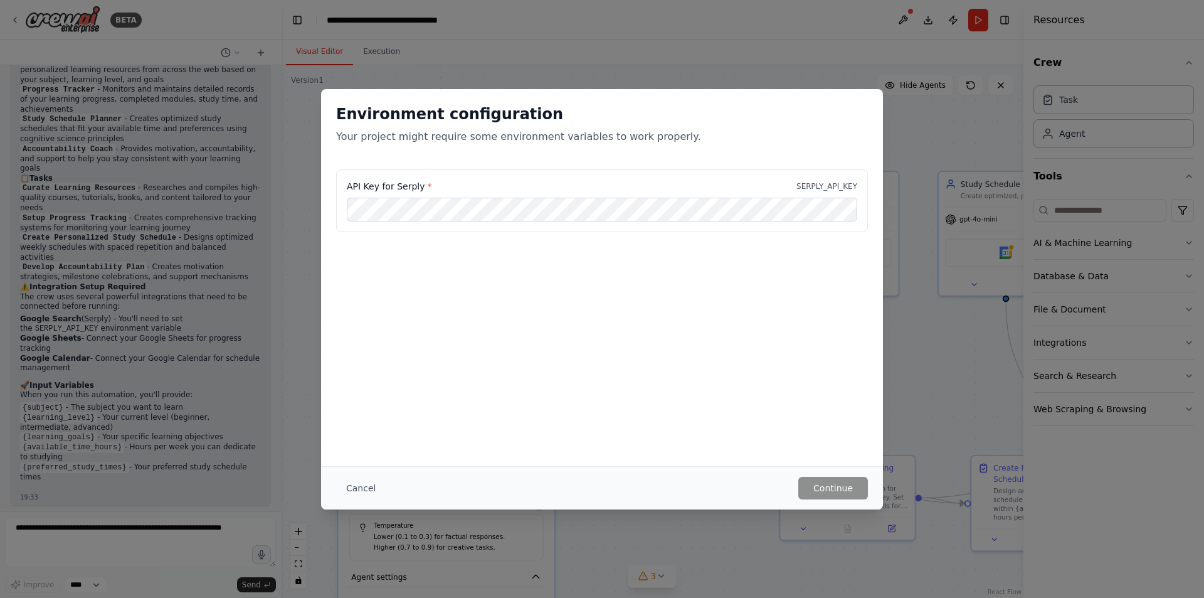
click at [709, 32] on div "Environment configuration Your project might require some environment variables…" at bounding box center [602, 299] width 1204 height 598
drag, startPoint x: 350, startPoint y: 493, endPoint x: 379, endPoint y: 457, distance: 45.9
click at [354, 488] on button "Cancel" at bounding box center [361, 488] width 50 height 23
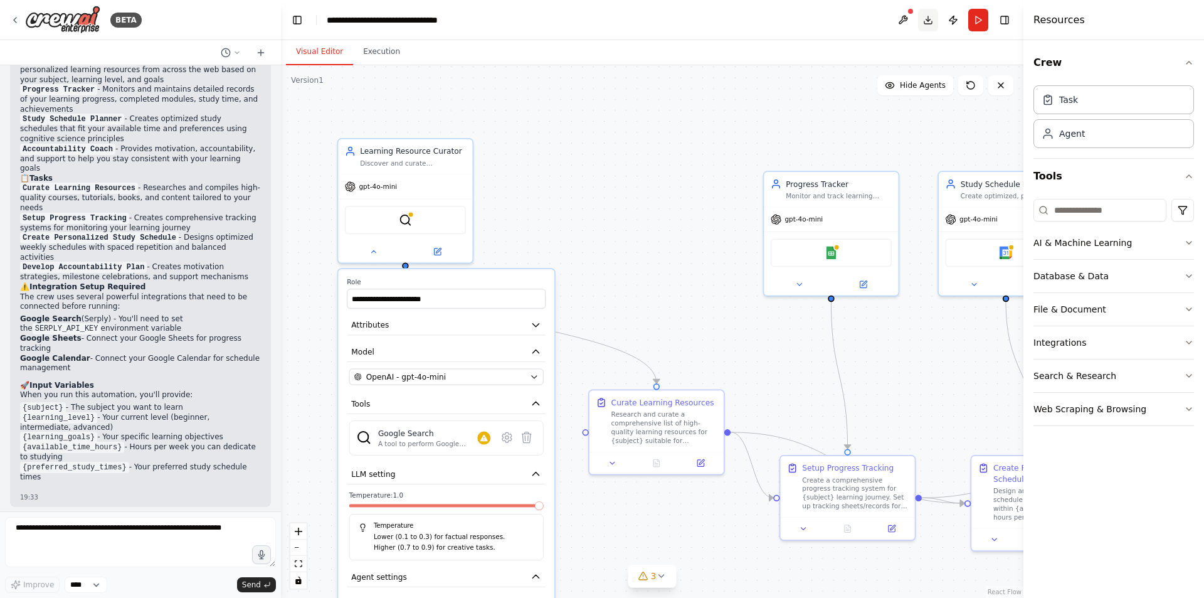
click at [928, 26] on button "Download" at bounding box center [928, 20] width 20 height 23
click at [767, 26] on header "**********" at bounding box center [652, 20] width 742 height 40
click at [1002, 21] on button "Toggle Right Sidebar" at bounding box center [1005, 20] width 18 height 18
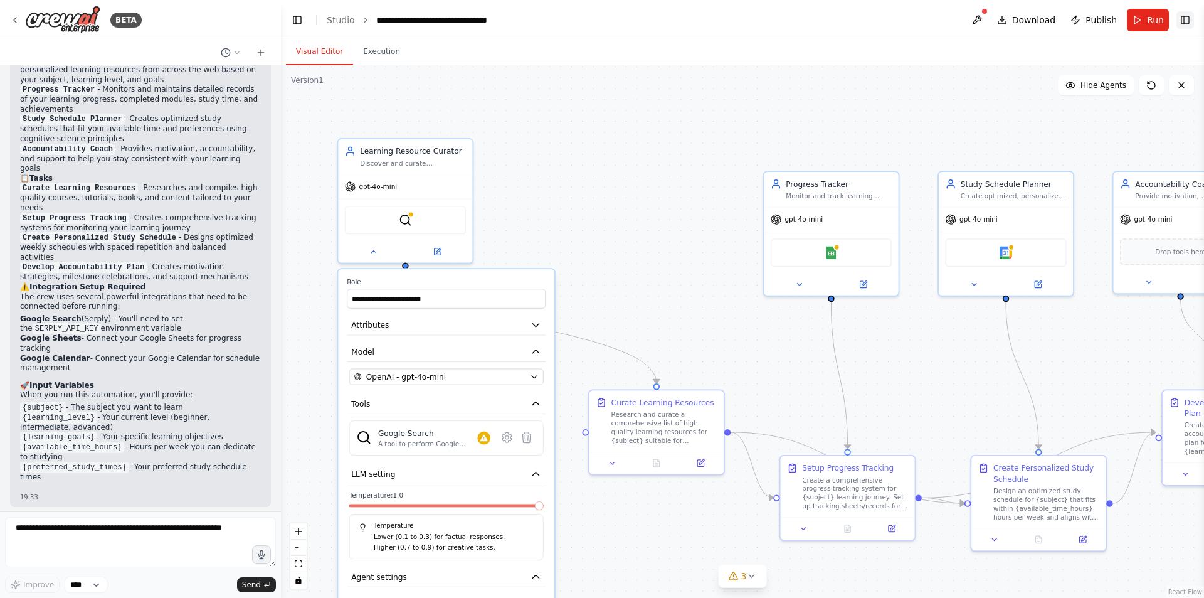
click at [1182, 24] on button "Toggle Right Sidebar" at bounding box center [1185, 20] width 18 height 18
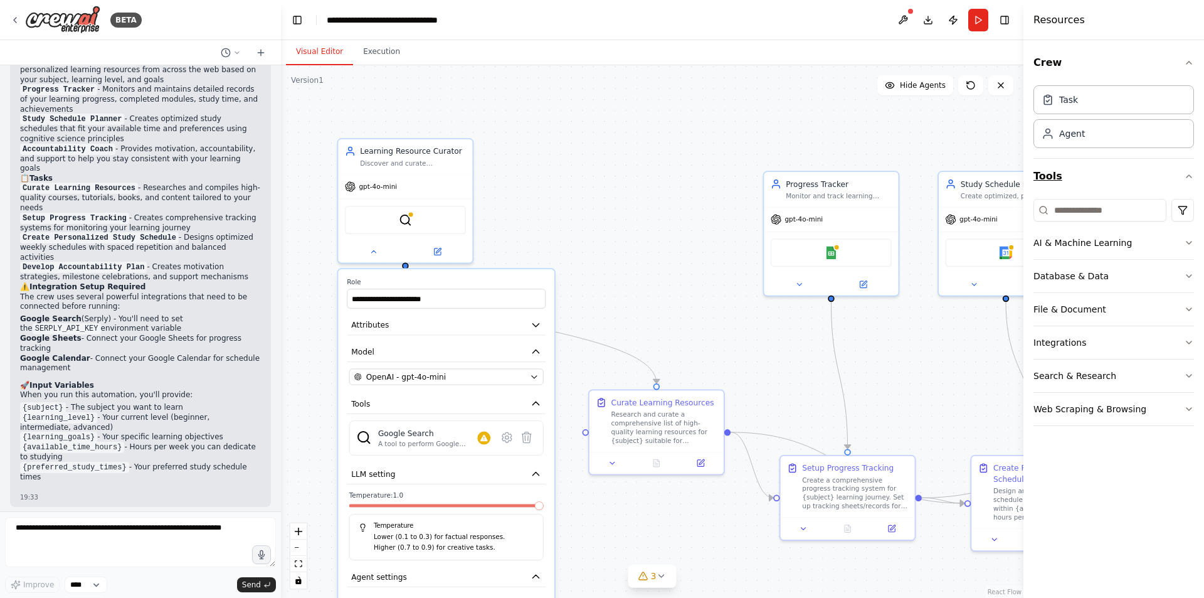
click at [1165, 176] on button "Tools" at bounding box center [1113, 176] width 161 height 35
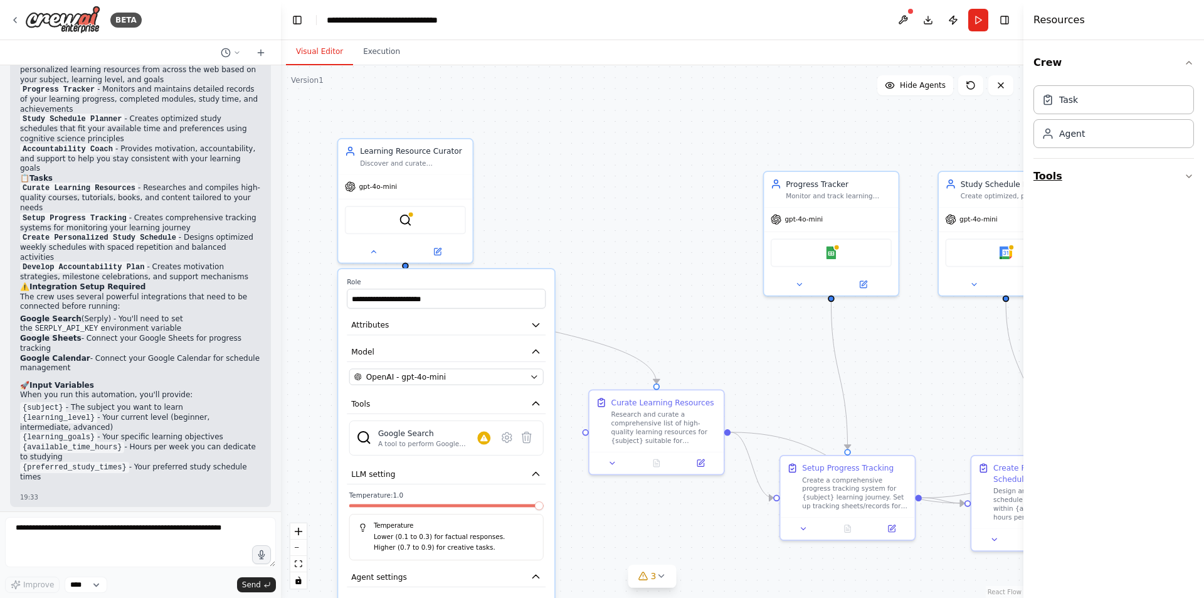
click at [1166, 176] on button "Tools" at bounding box center [1113, 176] width 161 height 35
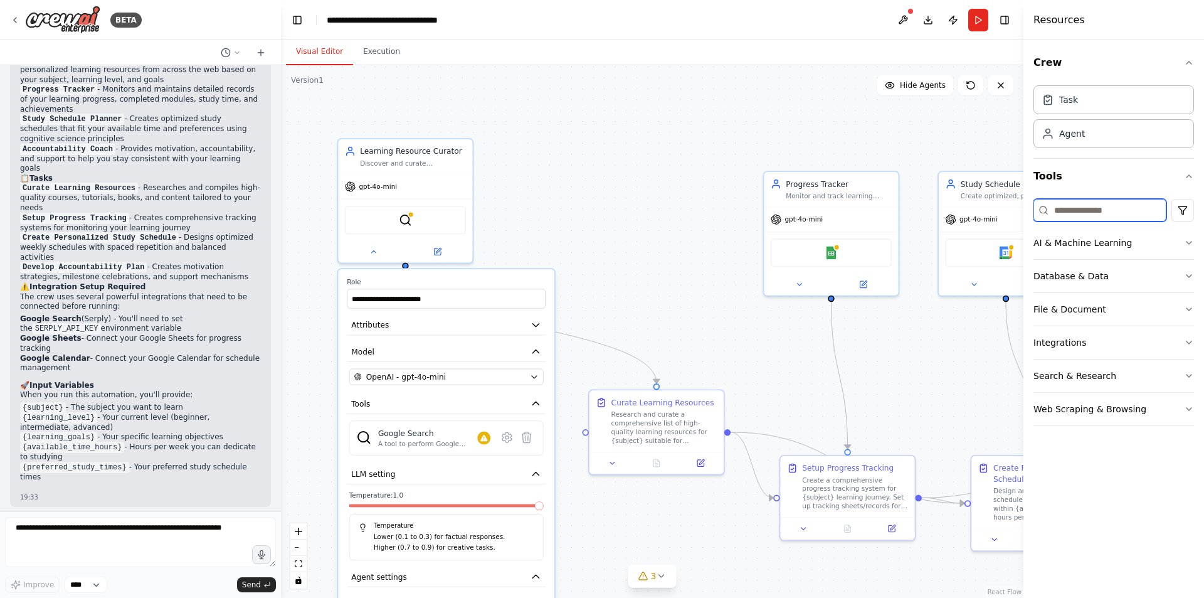
click at [1137, 207] on input at bounding box center [1099, 210] width 133 height 23
click at [1187, 210] on html "BETA Build a crew that curates personalized learning resources, tracks your pro…" at bounding box center [602, 299] width 1204 height 598
click at [1120, 206] on html "BETA Build a crew that curates personalized learning resources, tracks your pro…" at bounding box center [602, 299] width 1204 height 598
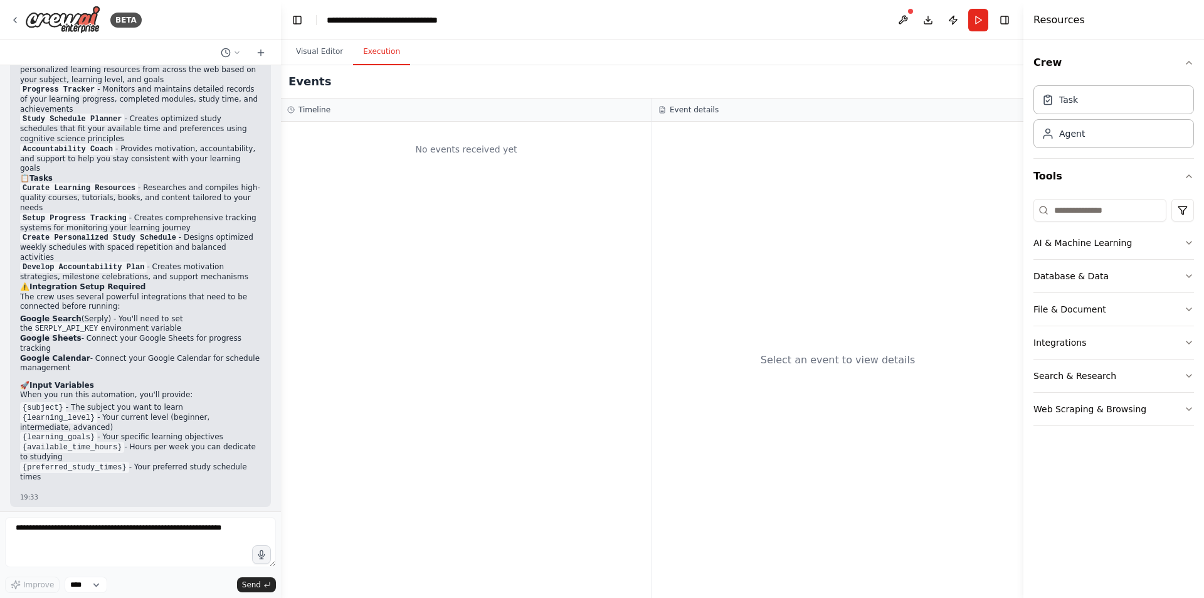
click at [386, 55] on button "Execution" at bounding box center [381, 52] width 57 height 26
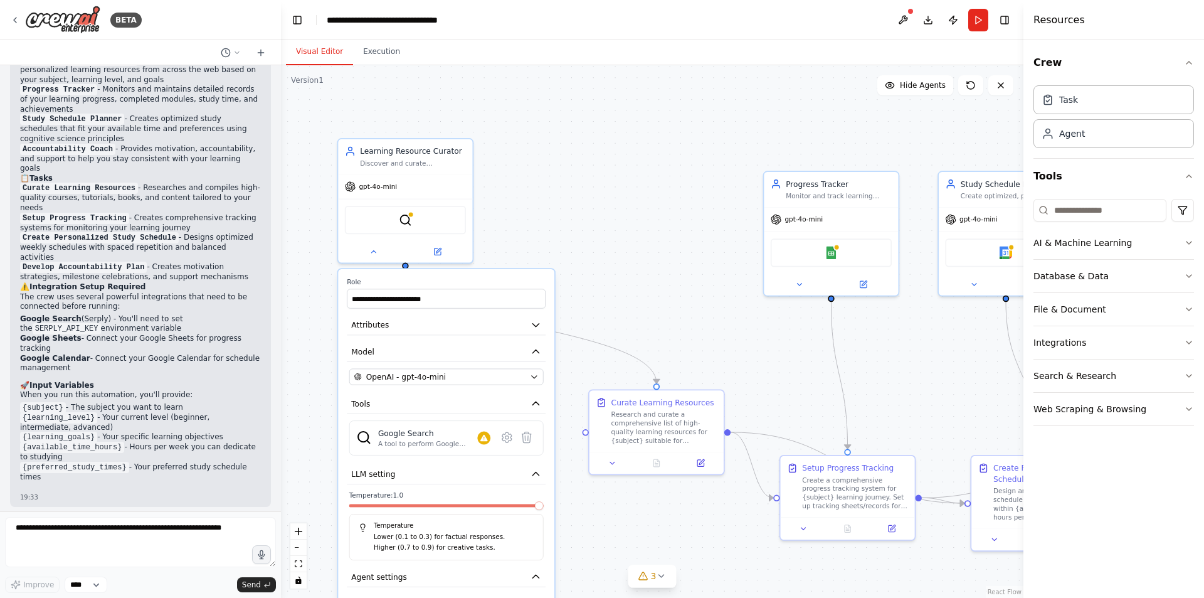
click at [325, 55] on button "Visual Editor" at bounding box center [319, 52] width 67 height 26
click at [374, 54] on button "Execution" at bounding box center [381, 52] width 57 height 26
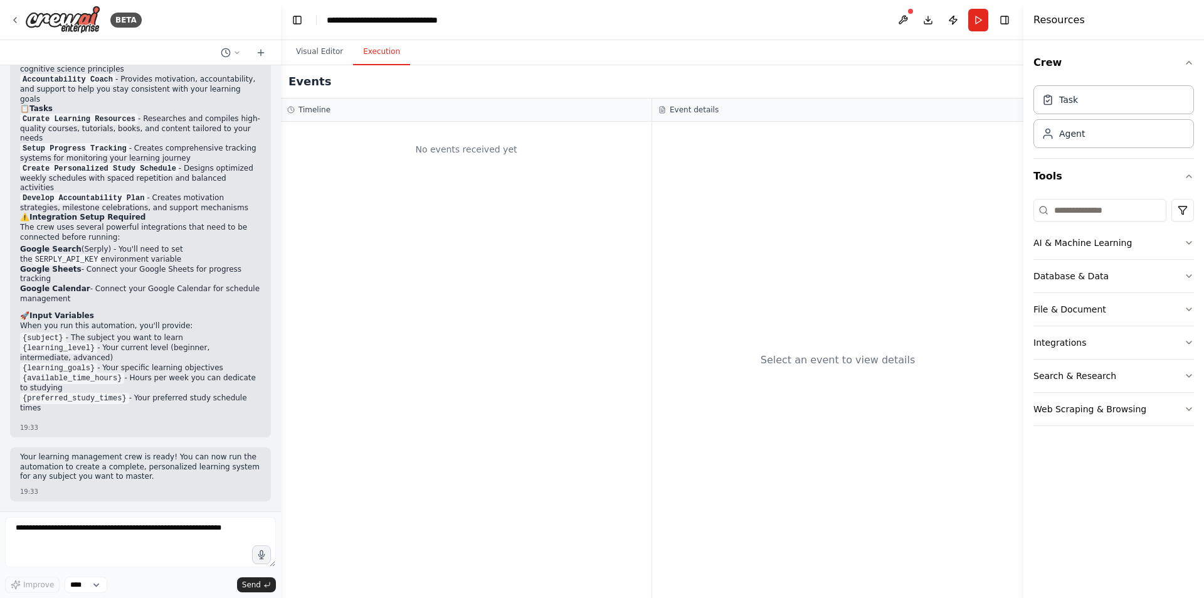
scroll to position [976, 0]
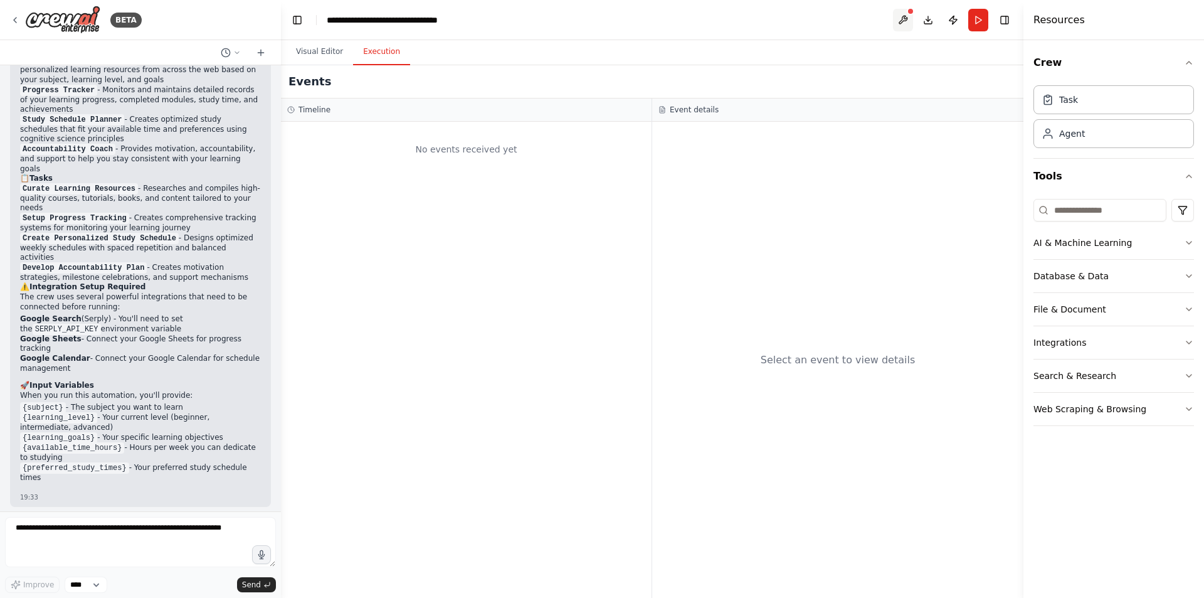
click at [900, 19] on button at bounding box center [903, 20] width 20 height 23
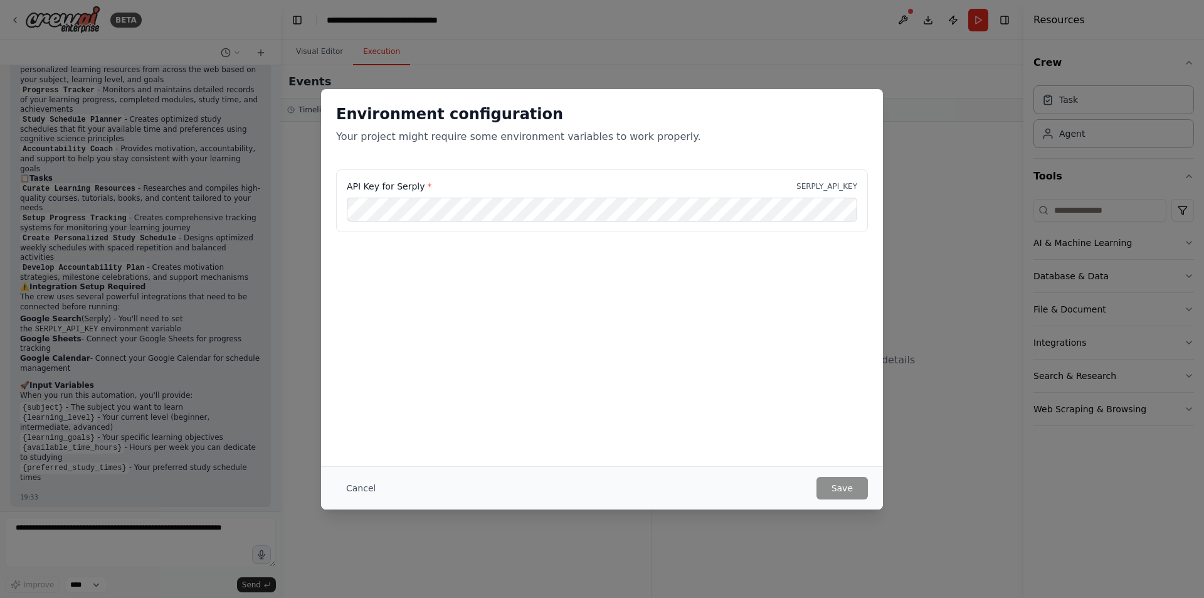
click at [380, 187] on label "API Key for Serply *" at bounding box center [389, 186] width 85 height 13
click at [410, 187] on label "API Key for Serply *" at bounding box center [389, 186] width 85 height 13
click at [507, 138] on p "Your project might require some environment variables to work properly." at bounding box center [602, 136] width 532 height 15
click at [400, 130] on p "Your project might require some environment variables to work properly." at bounding box center [602, 136] width 532 height 15
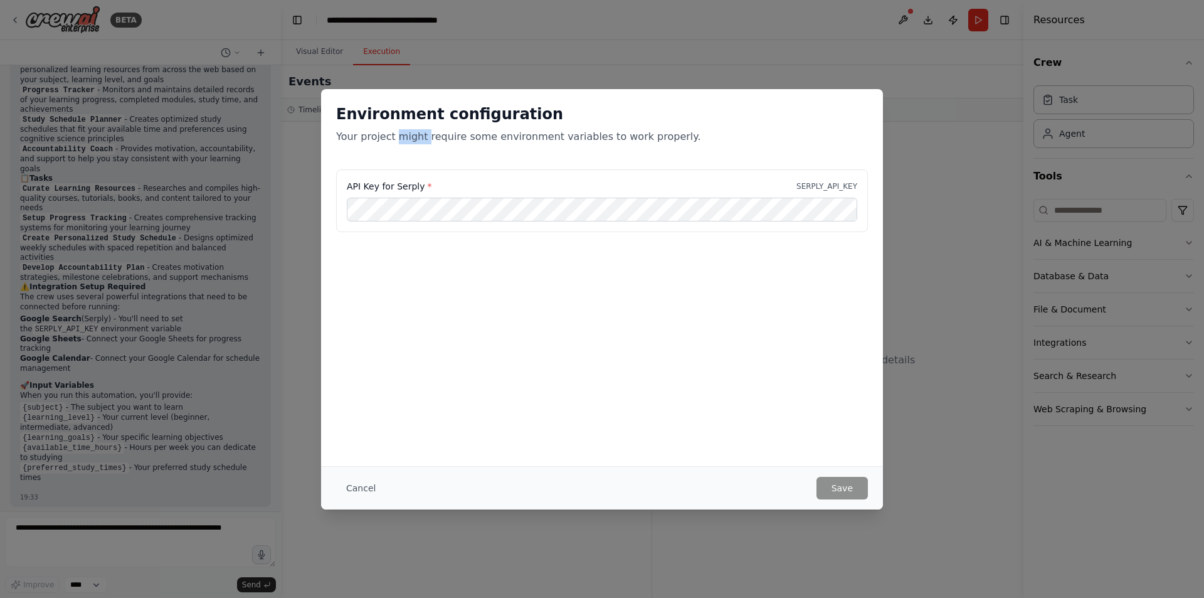
click at [400, 130] on p "Your project might require some environment variables to work properly." at bounding box center [602, 136] width 532 height 15
click at [445, 137] on p "Your project might require some environment variables to work properly." at bounding box center [602, 136] width 532 height 15
drag, startPoint x: 413, startPoint y: 189, endPoint x: 340, endPoint y: 186, distance: 72.8
click at [340, 186] on div "API Key for Serply * SERPLY_API_KEY" at bounding box center [602, 200] width 532 height 63
